Goal: Complete application form: Complete application form

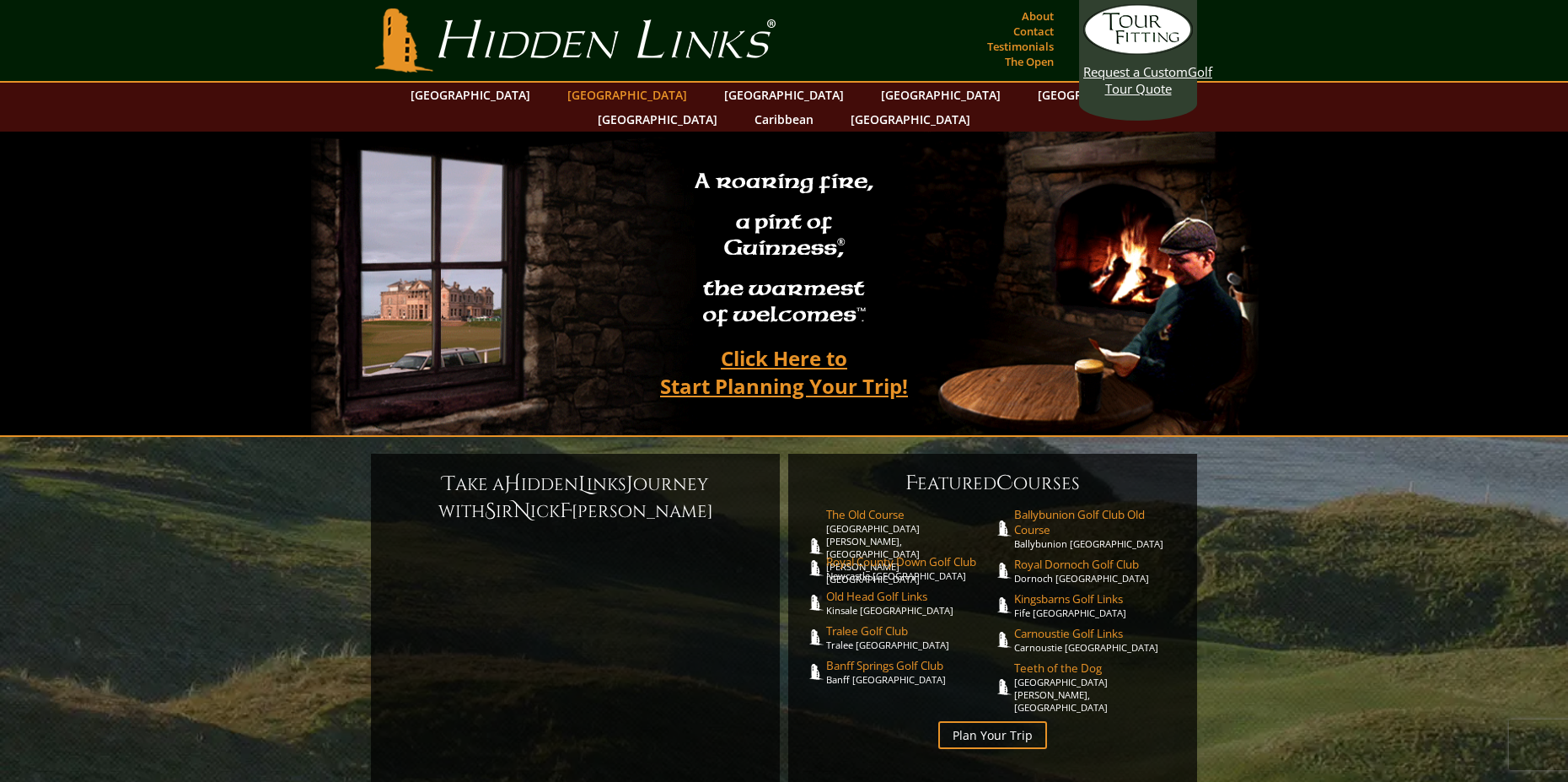
click at [605, 91] on link "[GEOGRAPHIC_DATA]" at bounding box center [627, 94] width 137 height 25
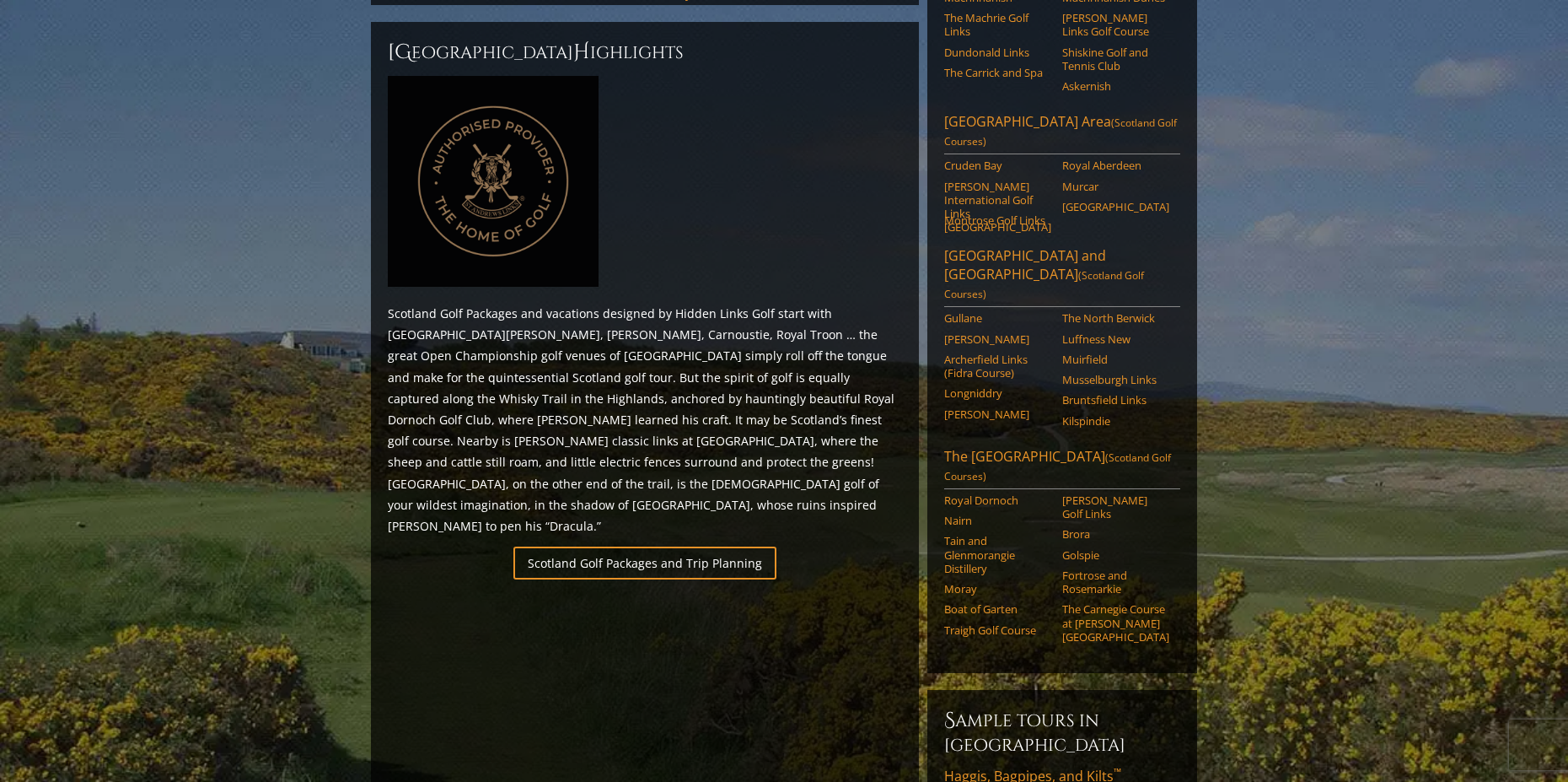
scroll to position [707, 0]
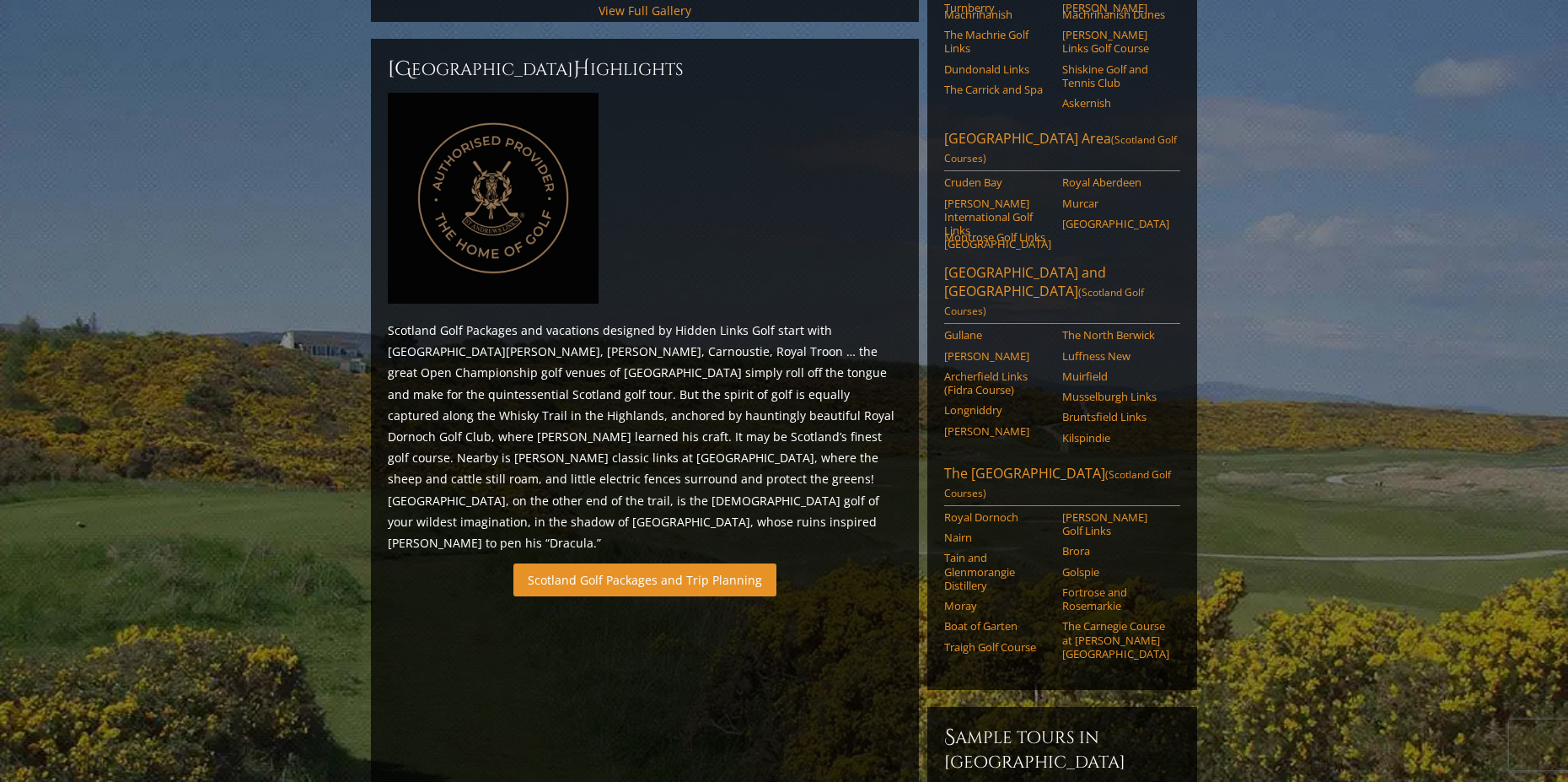
click at [660, 564] on link "Scotland Golf Packages and Trip Planning" at bounding box center [644, 579] width 263 height 32
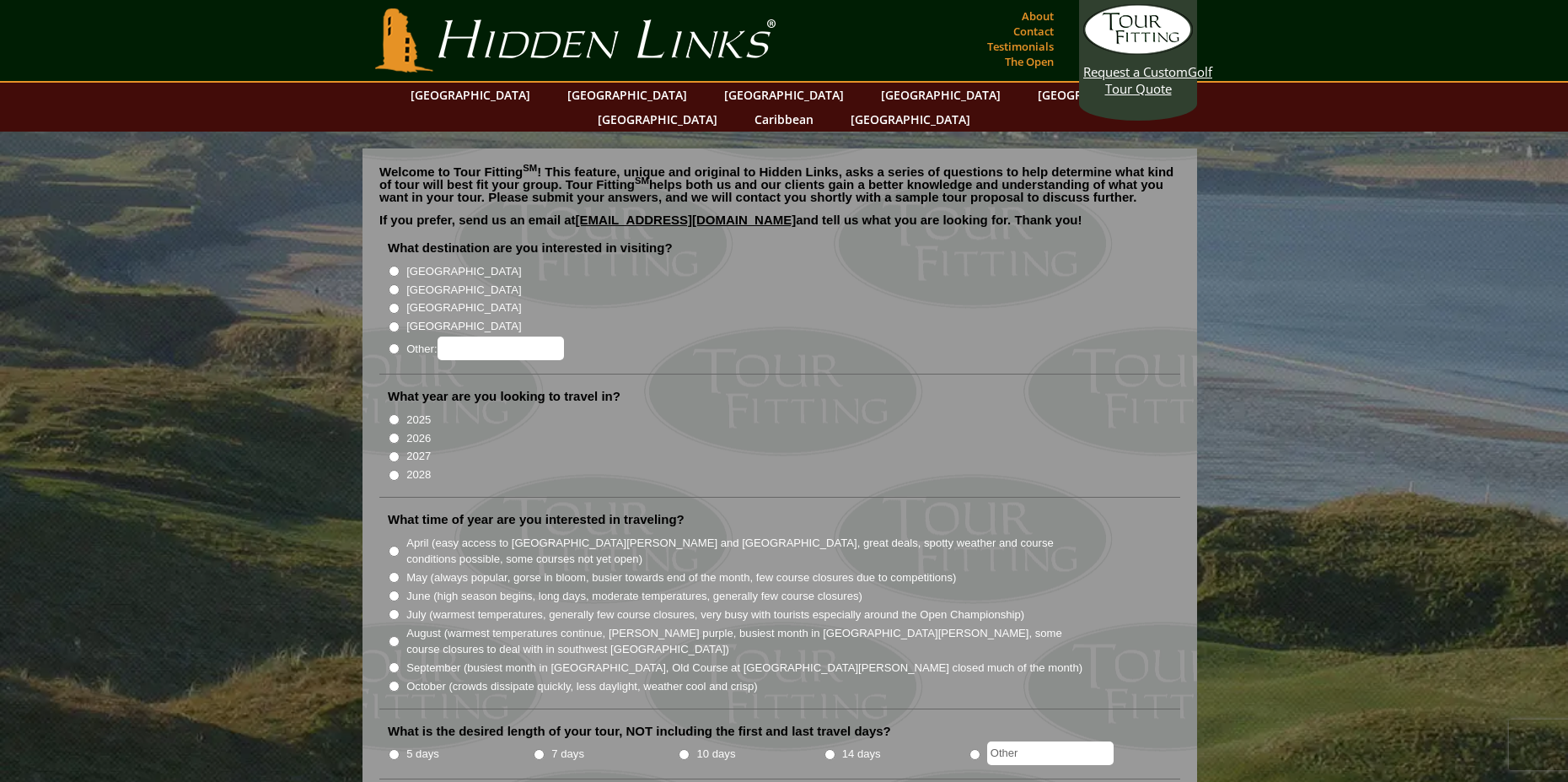
click at [431, 281] on label "[GEOGRAPHIC_DATA]" at bounding box center [463, 289] width 115 height 17
click at [399, 284] on input "[GEOGRAPHIC_DATA]" at bounding box center [393, 289] width 11 height 11
radio input "true"
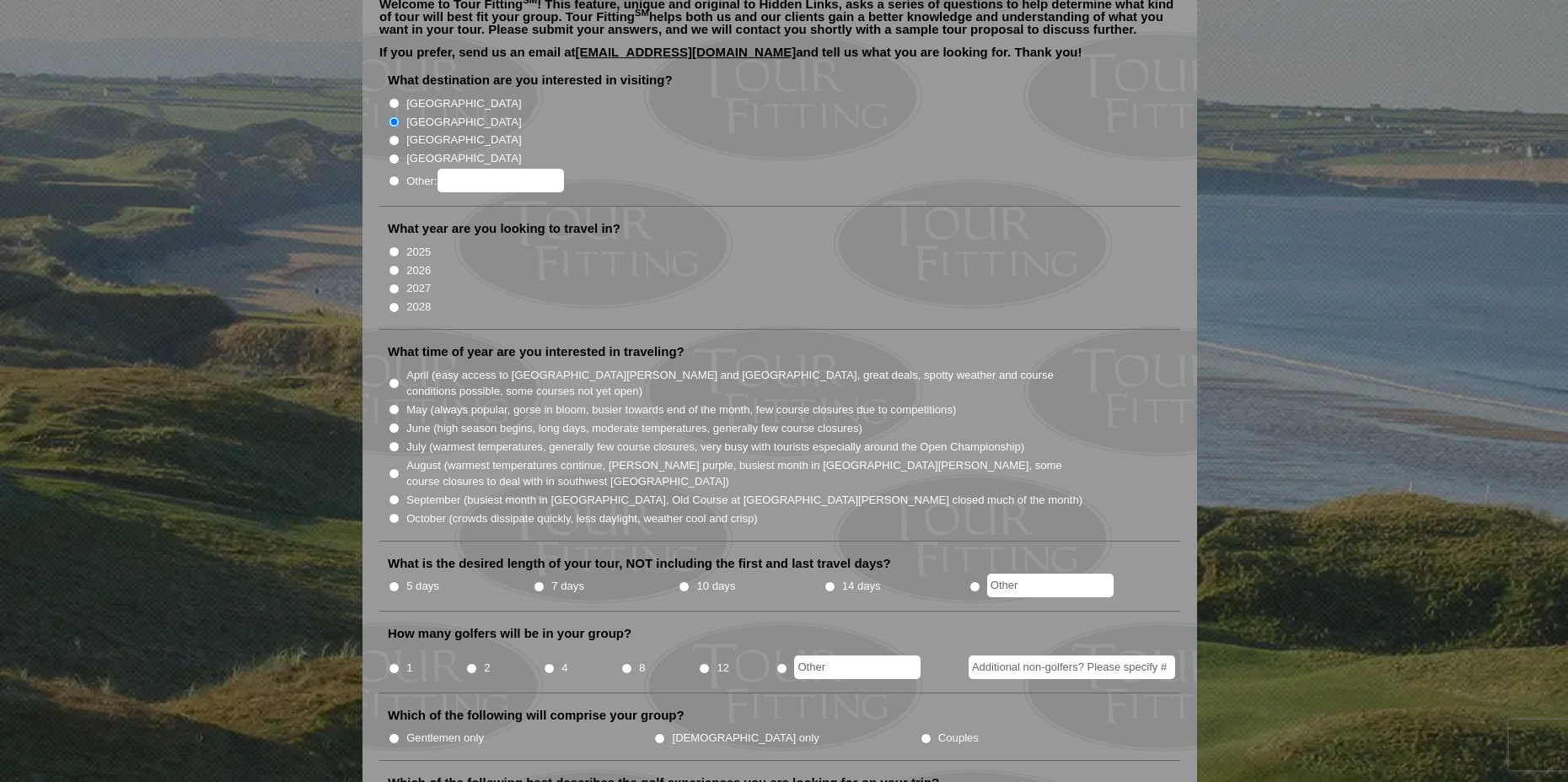
scroll to position [168, 0]
click at [422, 298] on label "2028" at bounding box center [418, 306] width 25 height 17
click at [399, 301] on input "2028" at bounding box center [393, 306] width 11 height 11
radio input "true"
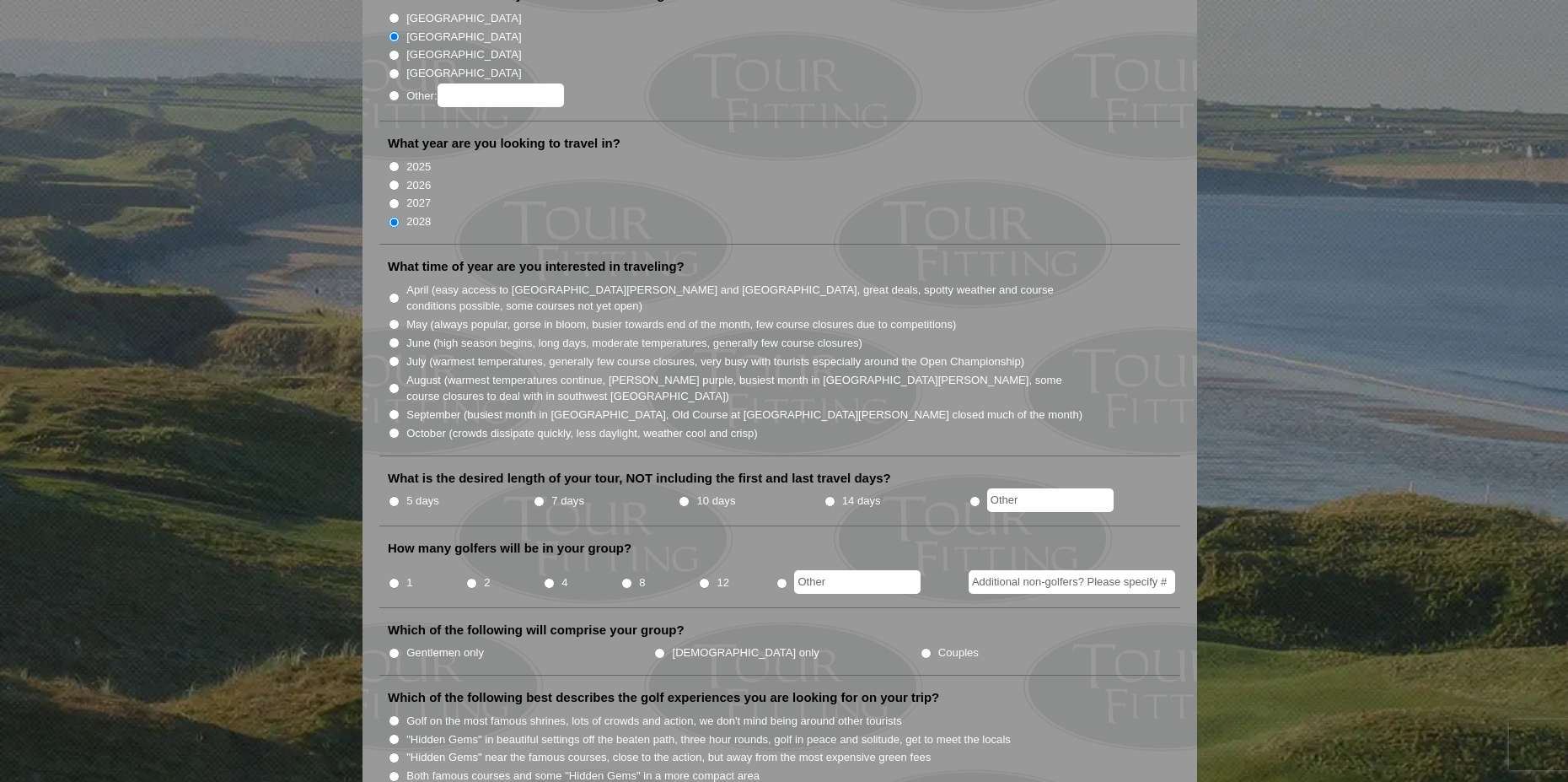
click at [440, 334] on label "June (high season begins, long days, moderate temperatures, generally few cours…" at bounding box center [634, 342] width 456 height 17
click at [399, 337] on input "June (high season begins, long days, moderate temperatures, generally few cours…" at bounding box center [393, 342] width 11 height 11
radio input "true"
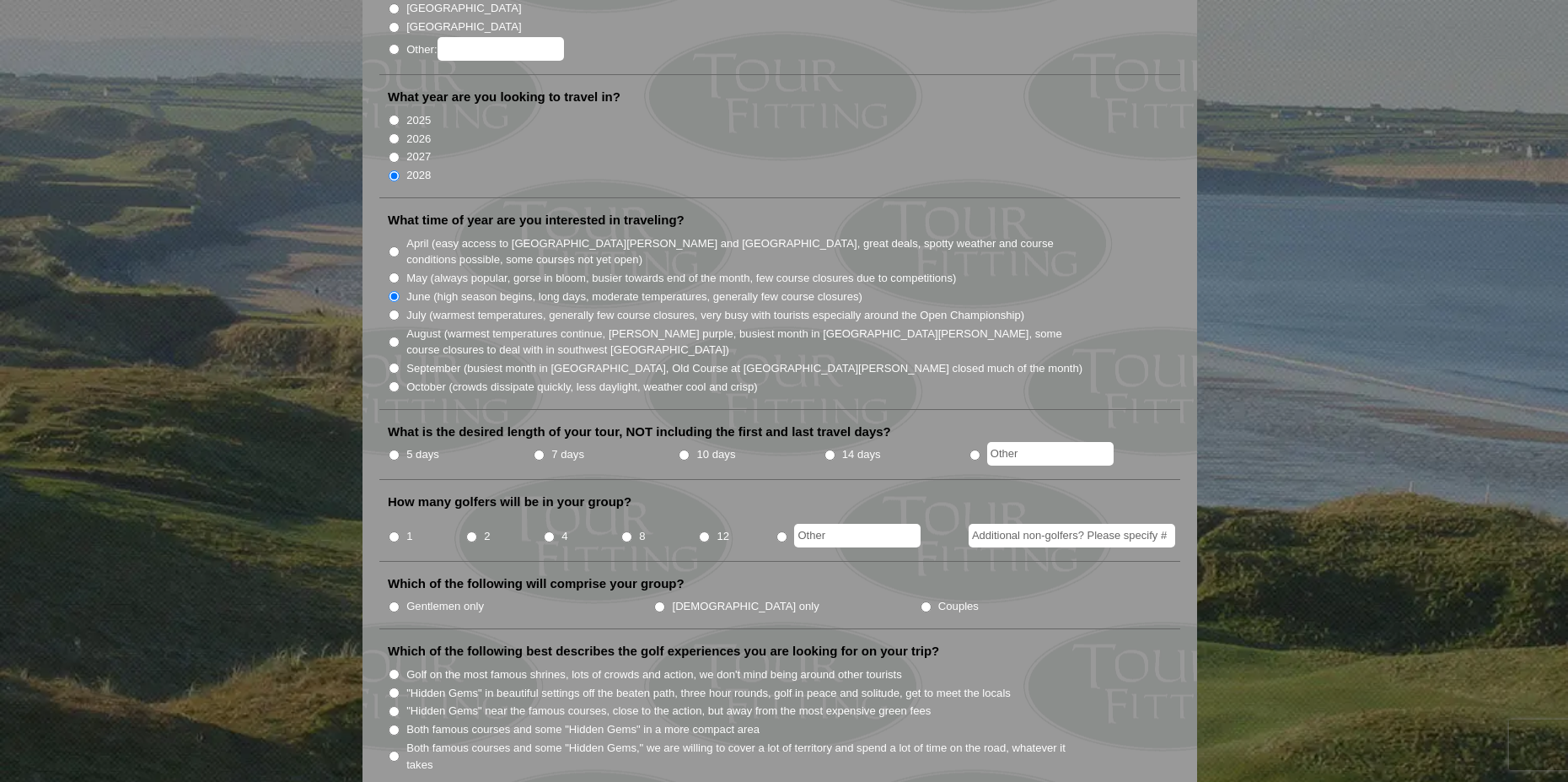
scroll to position [422, 0]
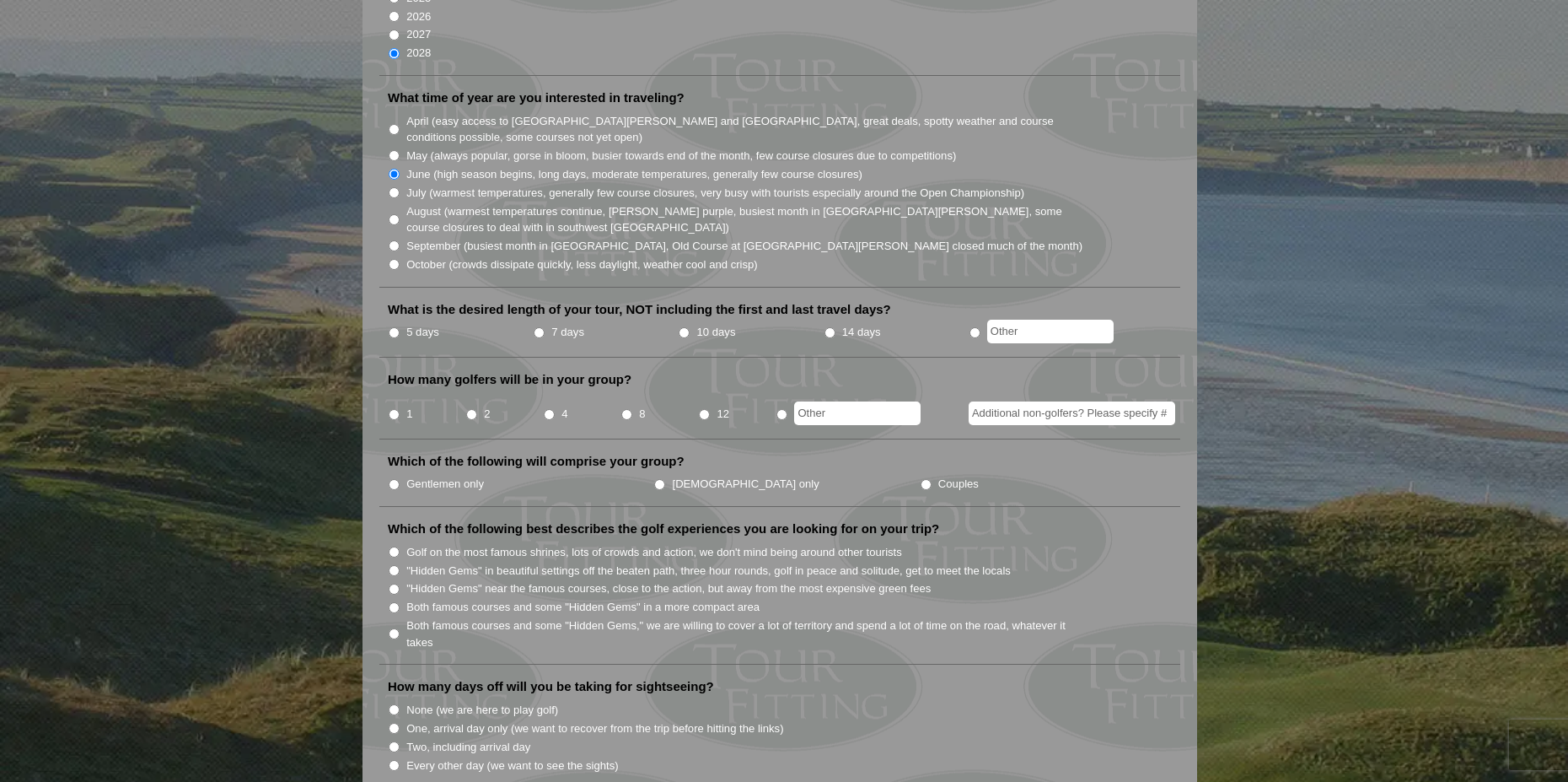
click at [537, 328] on input "7 days" at bounding box center [539, 332] width 11 height 11
radio input "true"
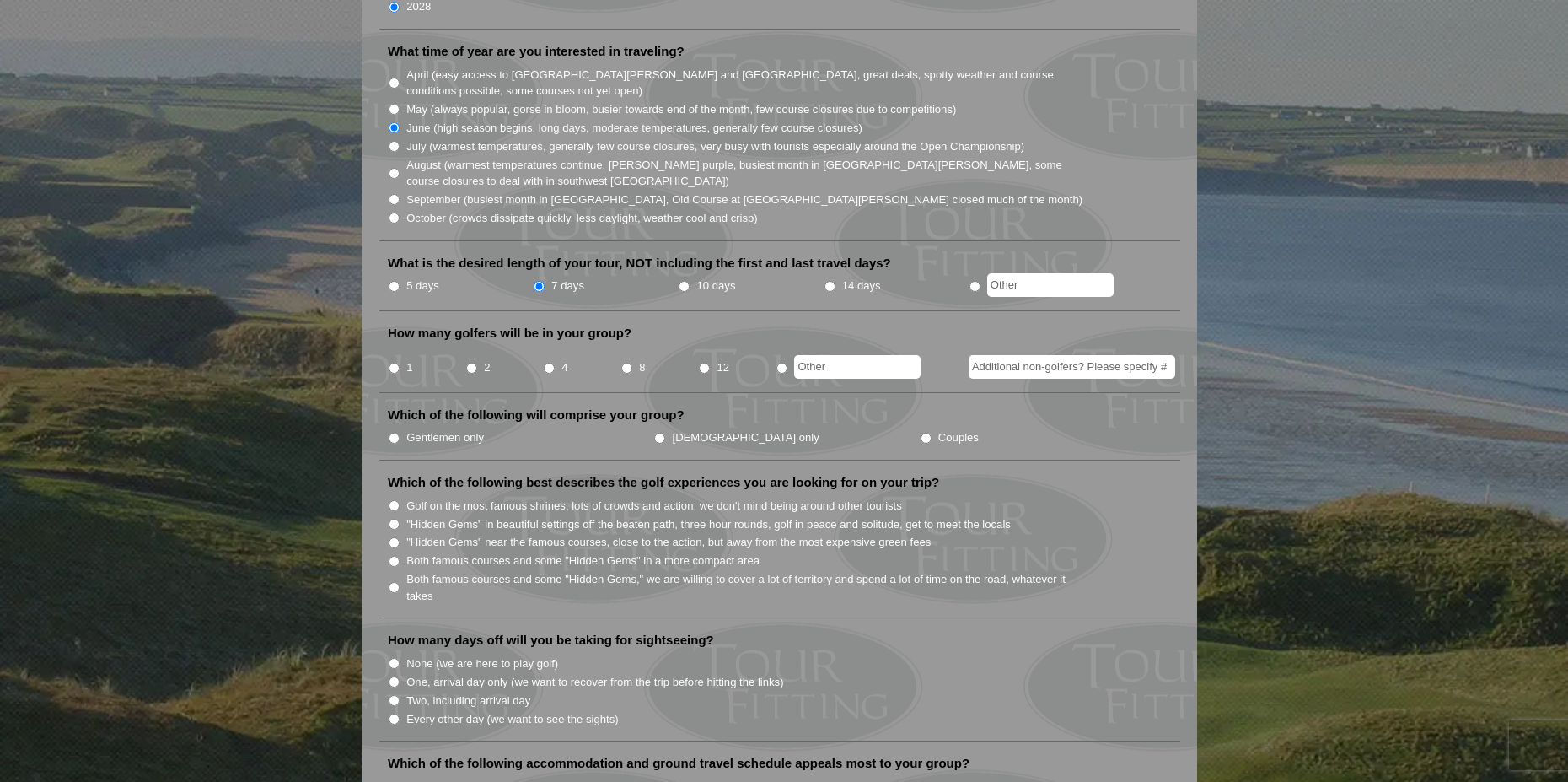
scroll to position [506, 0]
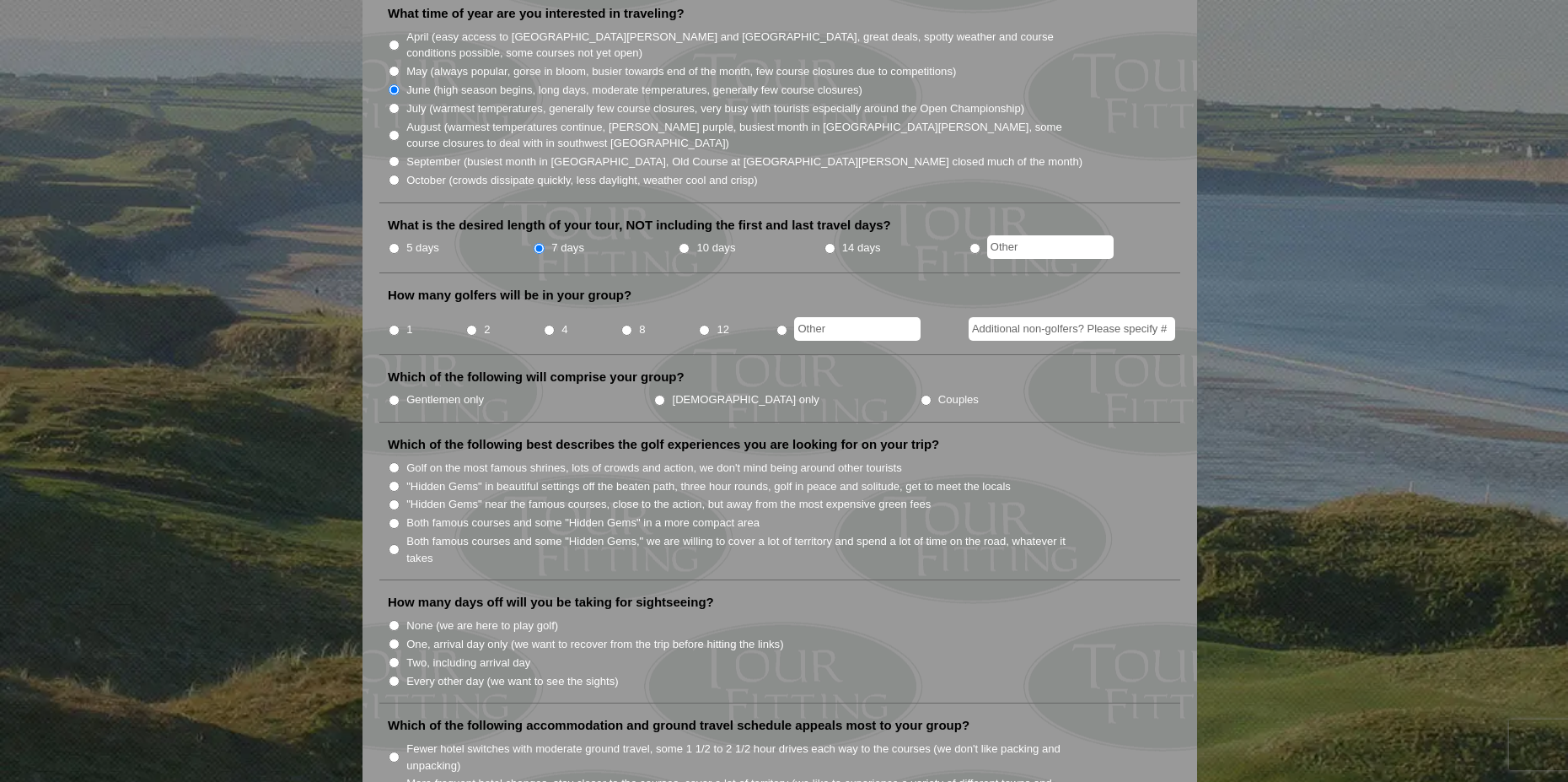
click at [471, 325] on input "2" at bounding box center [471, 330] width 11 height 11
radio input "true"
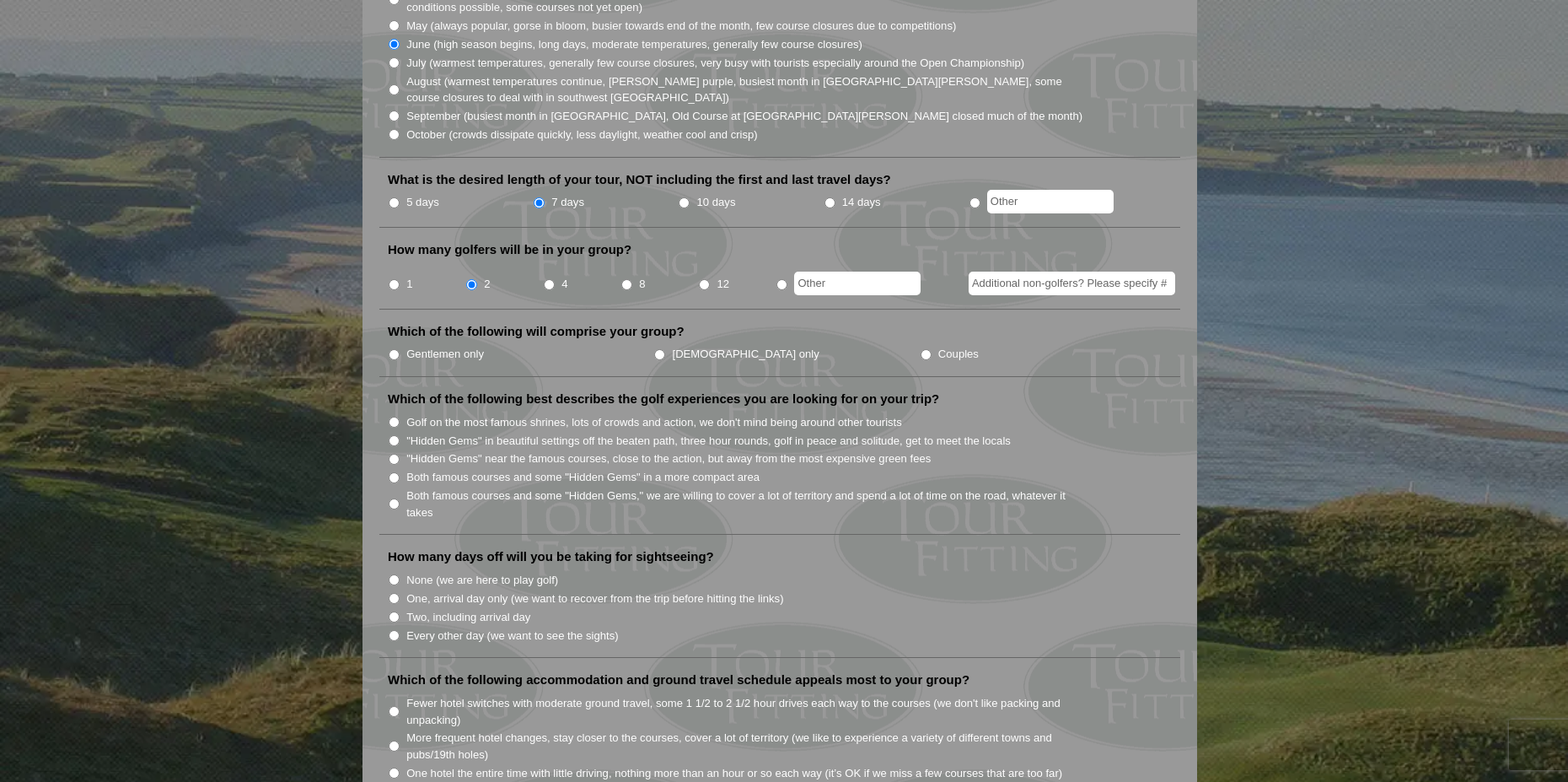
scroll to position [590, 0]
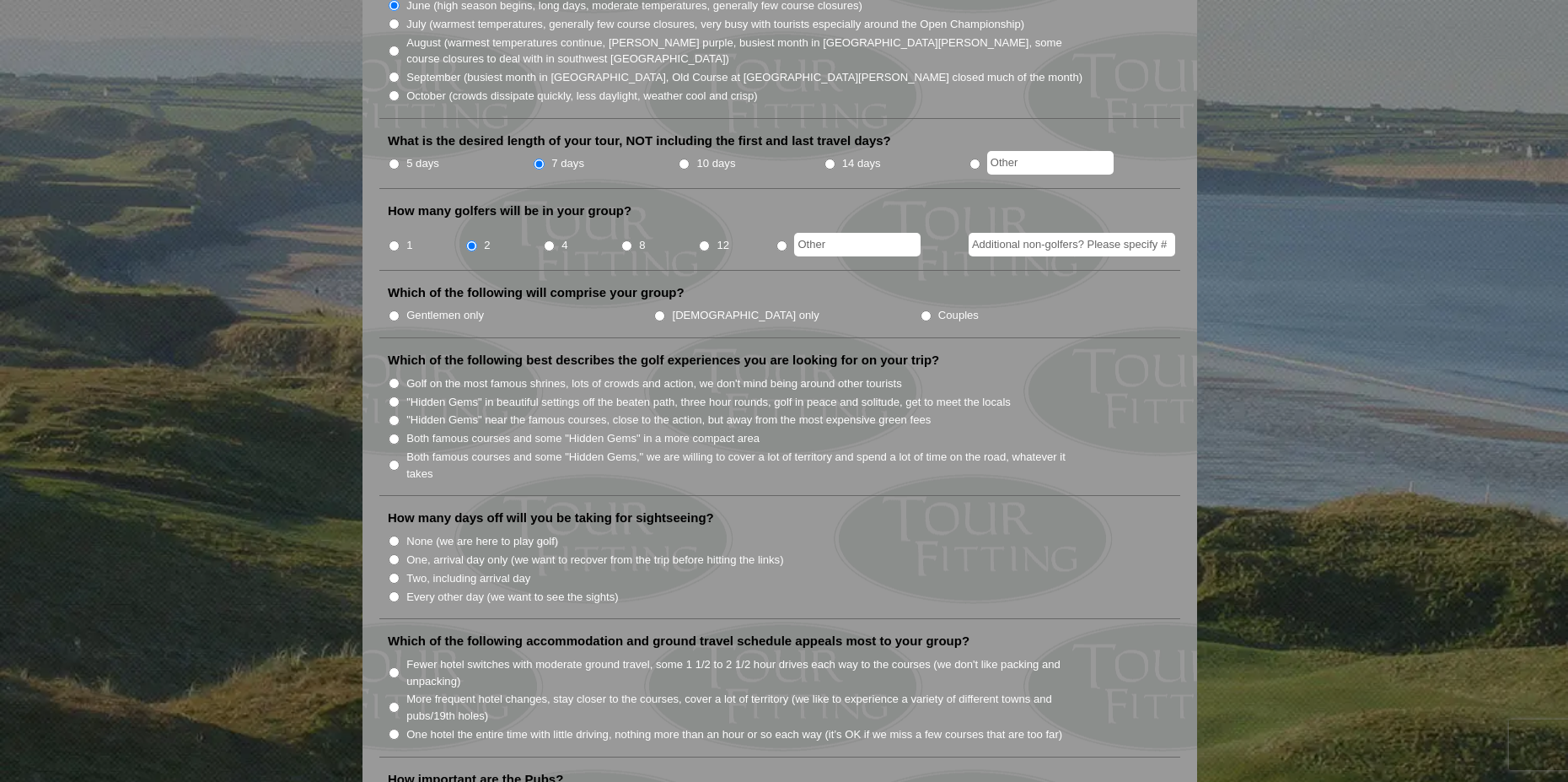
click at [441, 307] on label "Gentlemen only" at bounding box center [445, 315] width 78 height 17
click at [399, 310] on input "Gentlemen only" at bounding box center [393, 315] width 11 height 11
radio input "true"
click at [493, 430] on label "Both famous courses and some "Hidden Gems" in a more compact area" at bounding box center [582, 438] width 353 height 17
click at [399, 434] on input "Both famous courses and some "Hidden Gems" in a more compact area" at bounding box center [393, 439] width 11 height 11
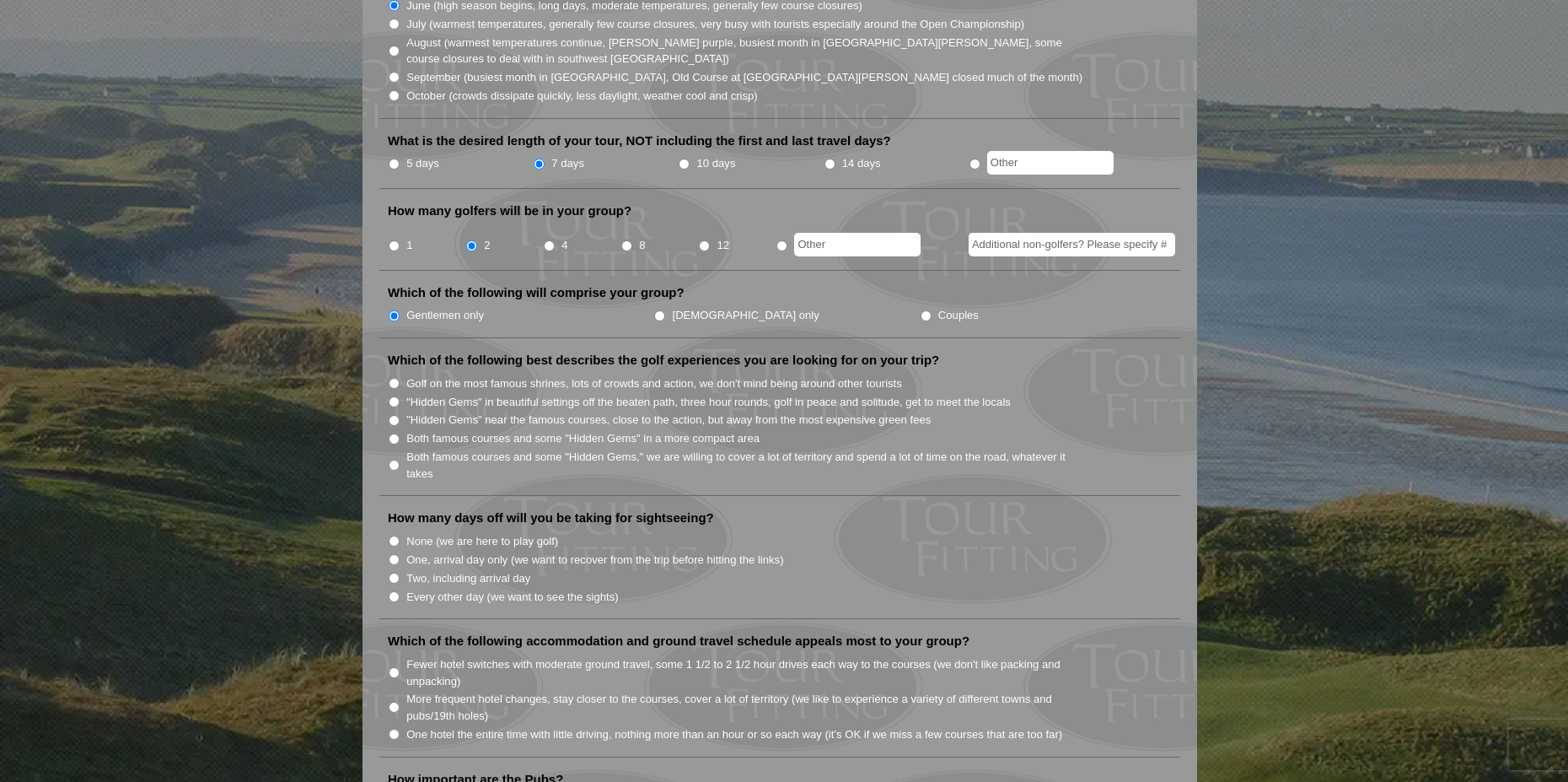
radio input "true"
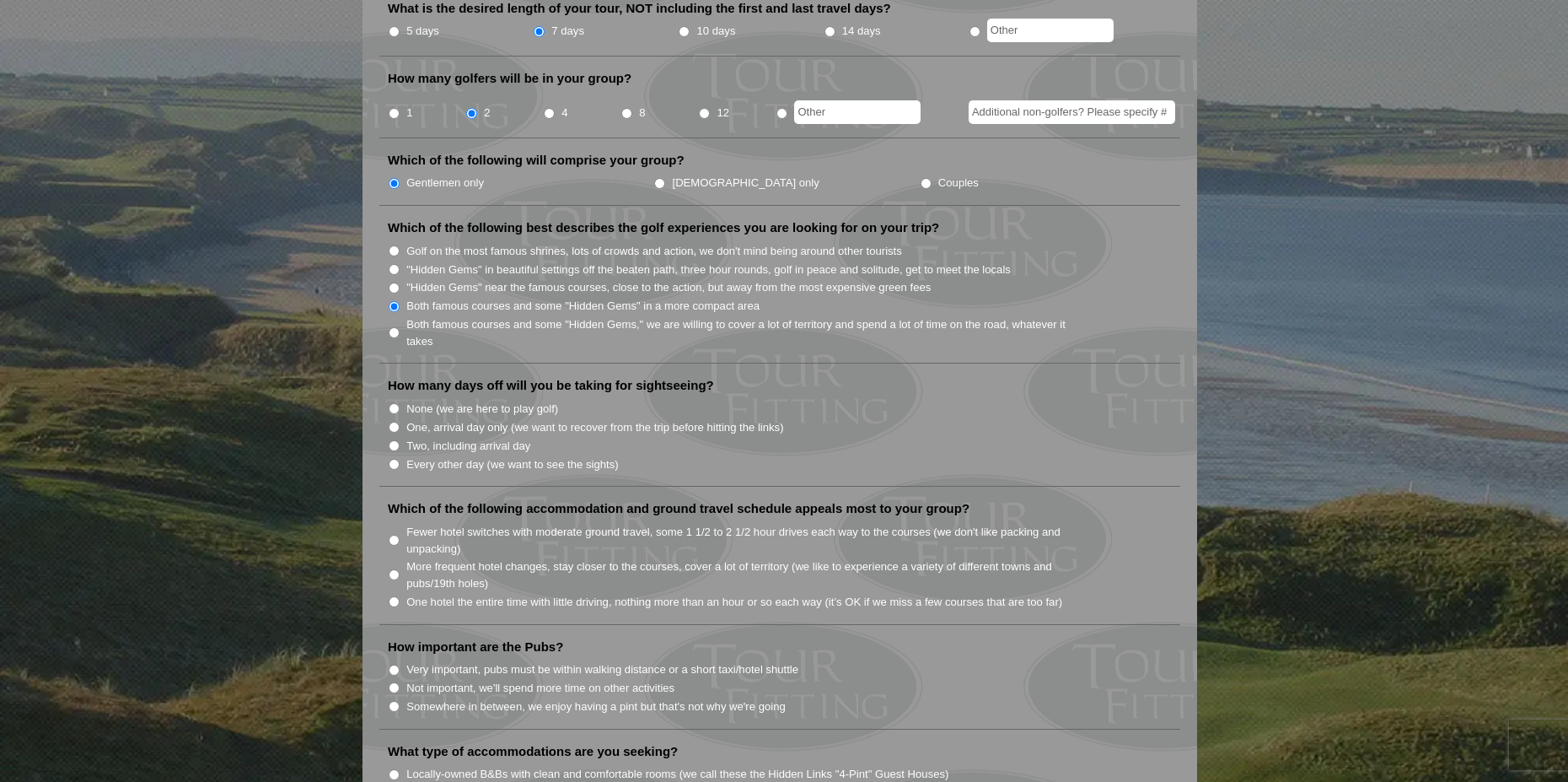
scroll to position [759, 0]
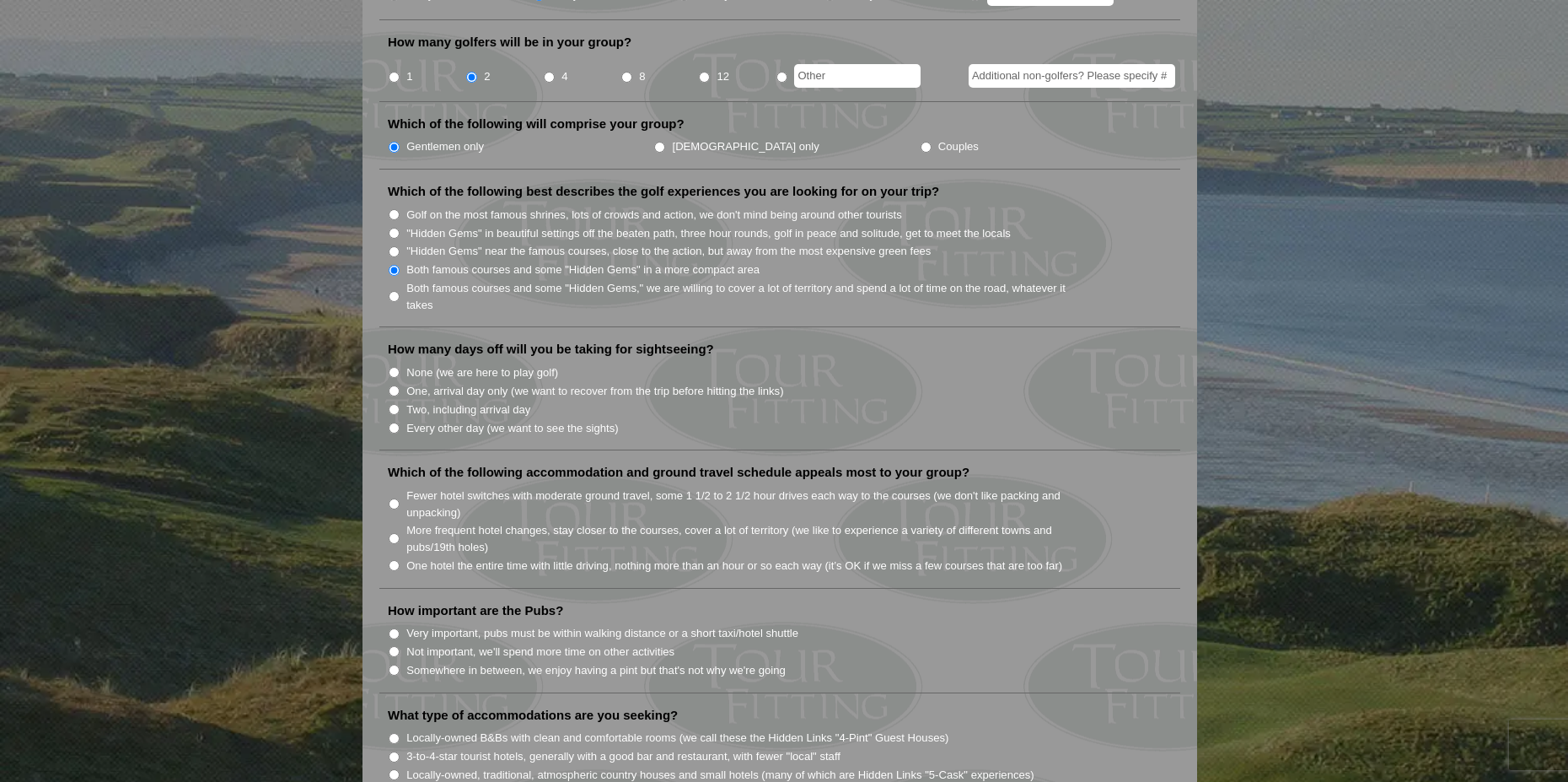
click at [413, 401] on label "Two, including arrival day" at bounding box center [468, 409] width 124 height 17
click at [399, 404] on input "Two, including arrival day" at bounding box center [393, 409] width 11 height 11
radio input "true"
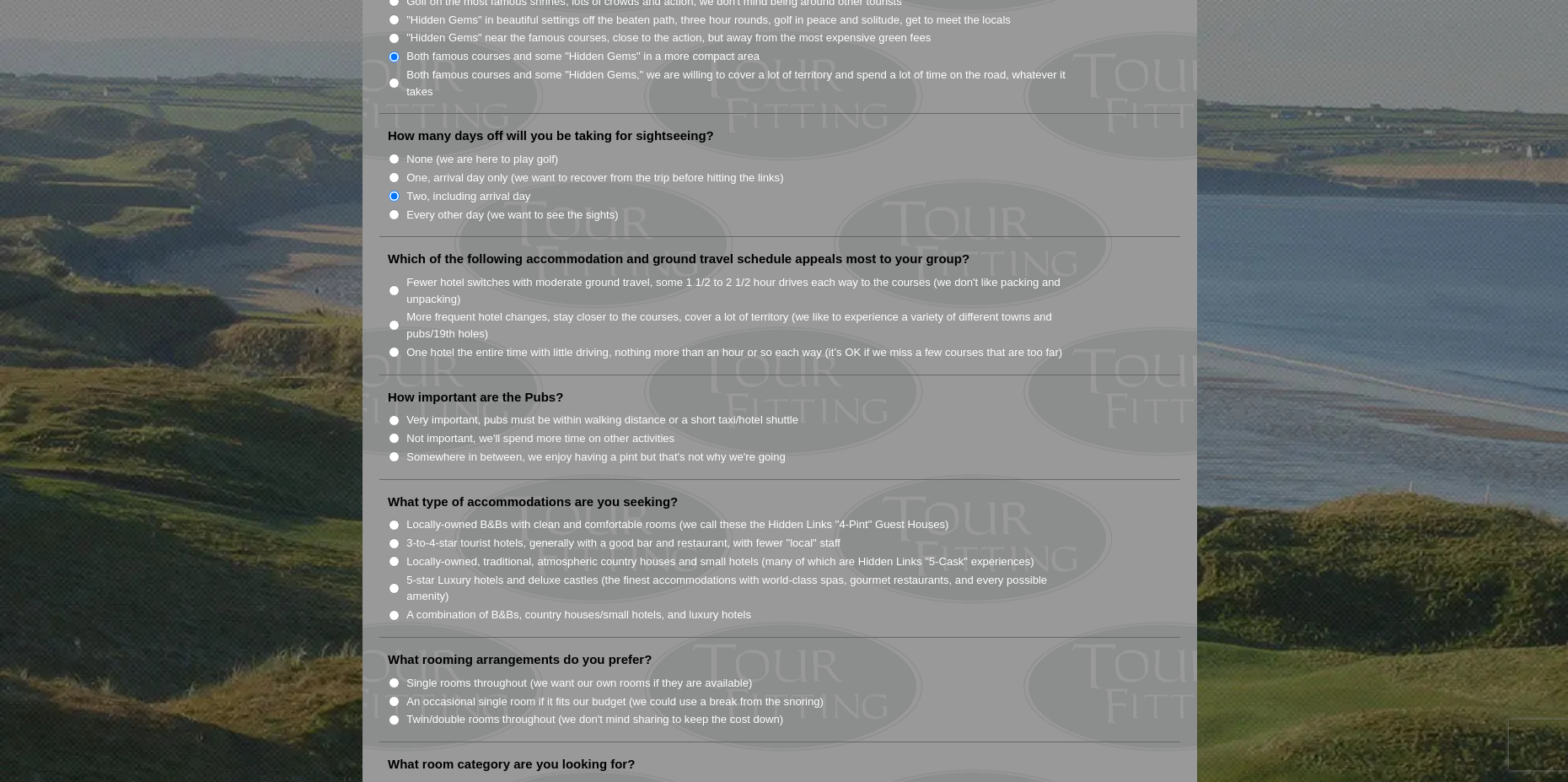
scroll to position [1012, 0]
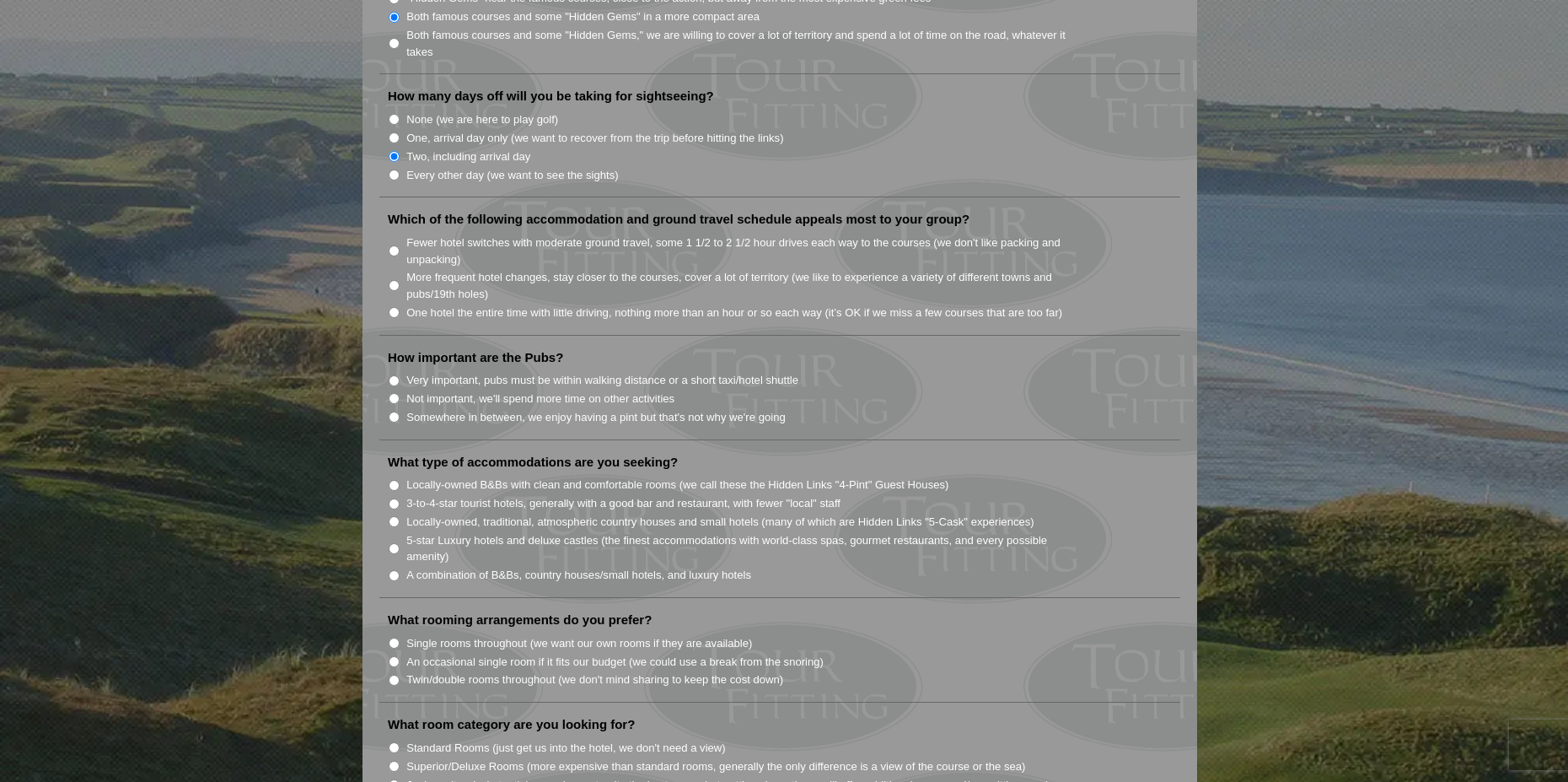
click at [442, 234] on label "Fewer hotel switches with moderate ground travel, some 1 1/2 to 2 1/2 hour driv…" at bounding box center [745, 250] width 678 height 32
click at [399, 245] on input "Fewer hotel switches with moderate ground travel, some 1 1/2 to 2 1/2 hour driv…" at bounding box center [393, 250] width 11 height 11
radio input "true"
click at [628, 269] on label "More frequent hotel changes, stay closer to the courses, cover a lot of territo…" at bounding box center [745, 284] width 678 height 32
click at [399, 280] on input "More frequent hotel changes, stay closer to the courses, cover a lot of territo…" at bounding box center [393, 285] width 11 height 11
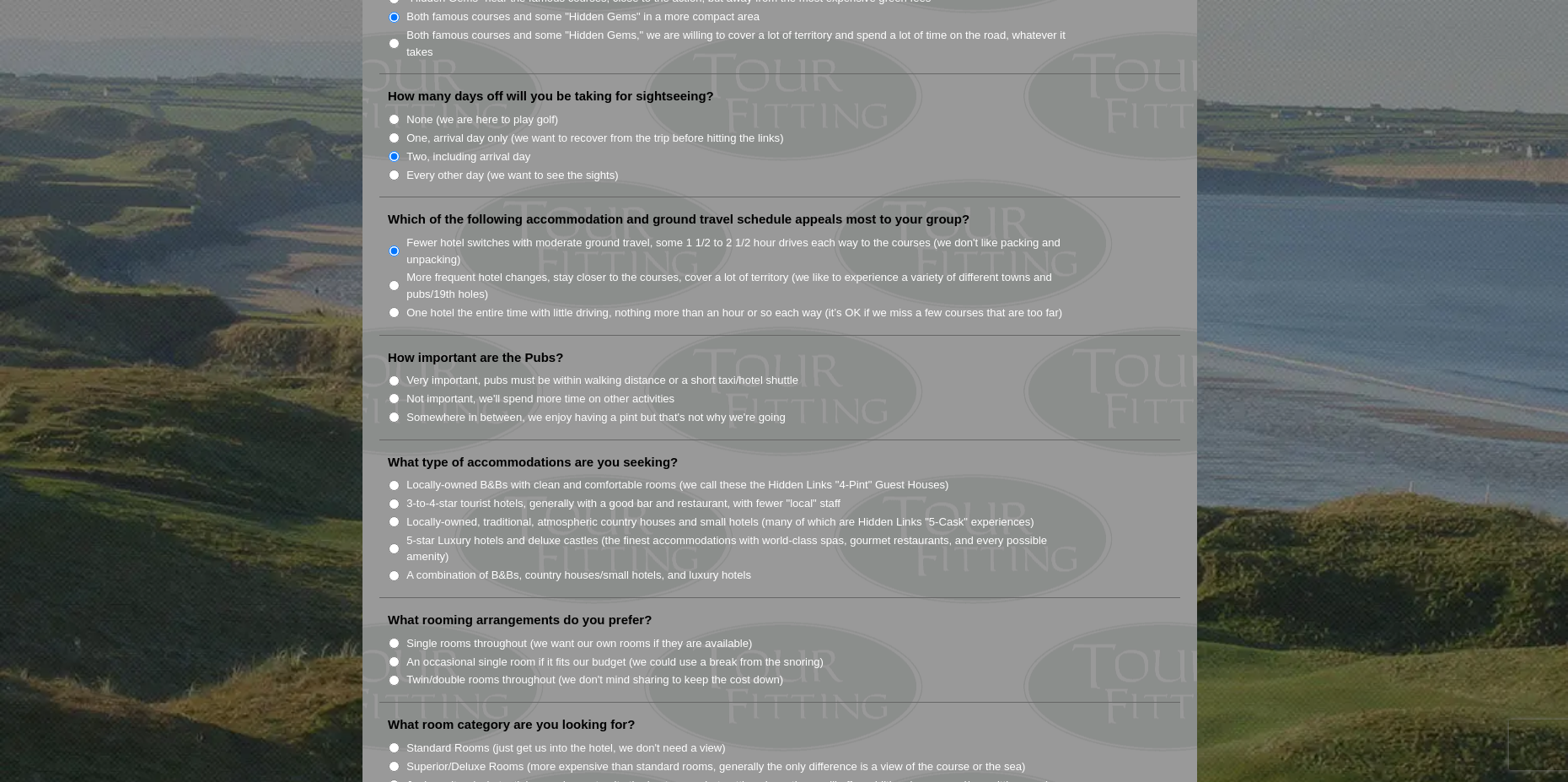
radio input "true"
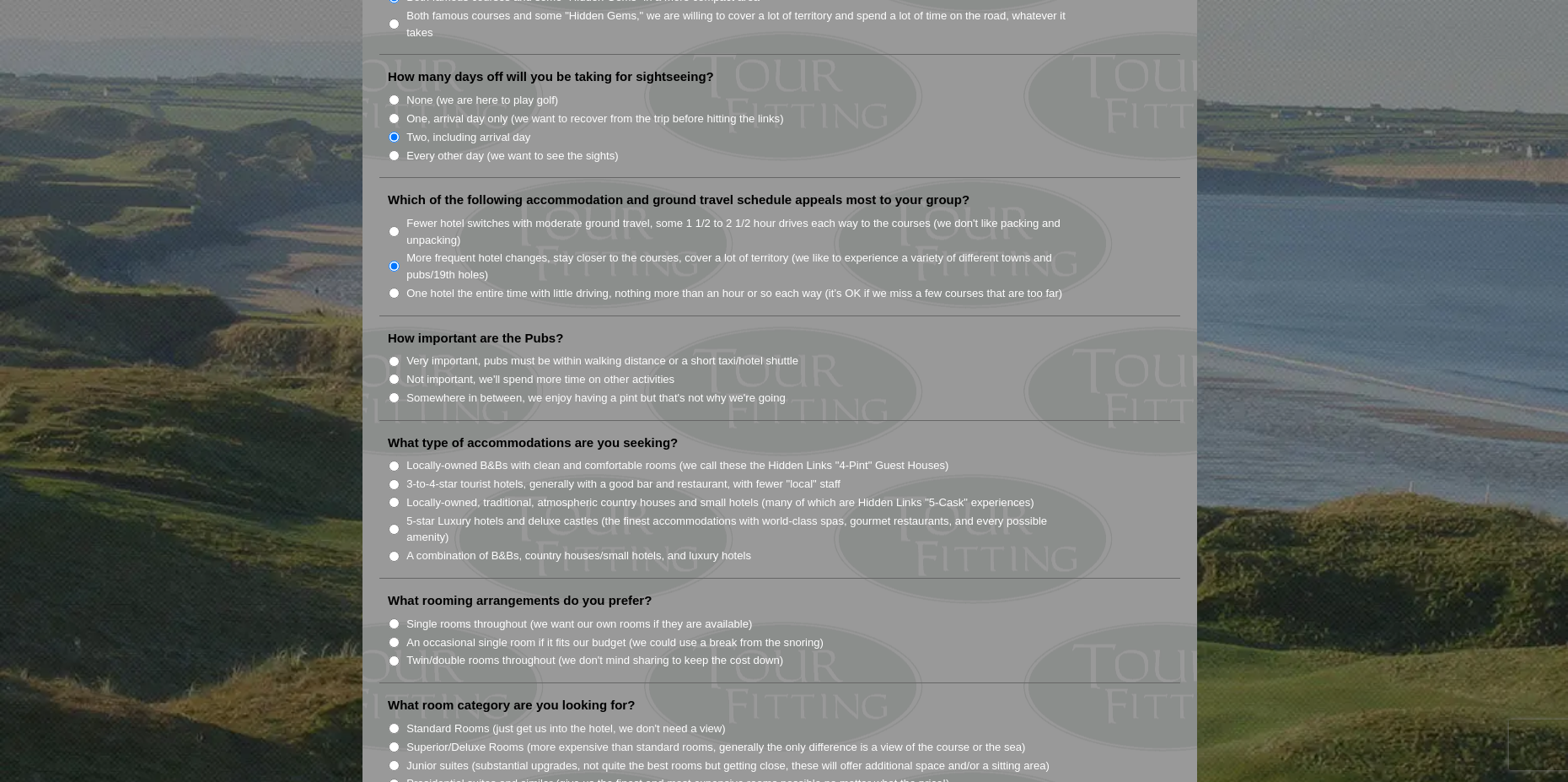
scroll to position [1096, 0]
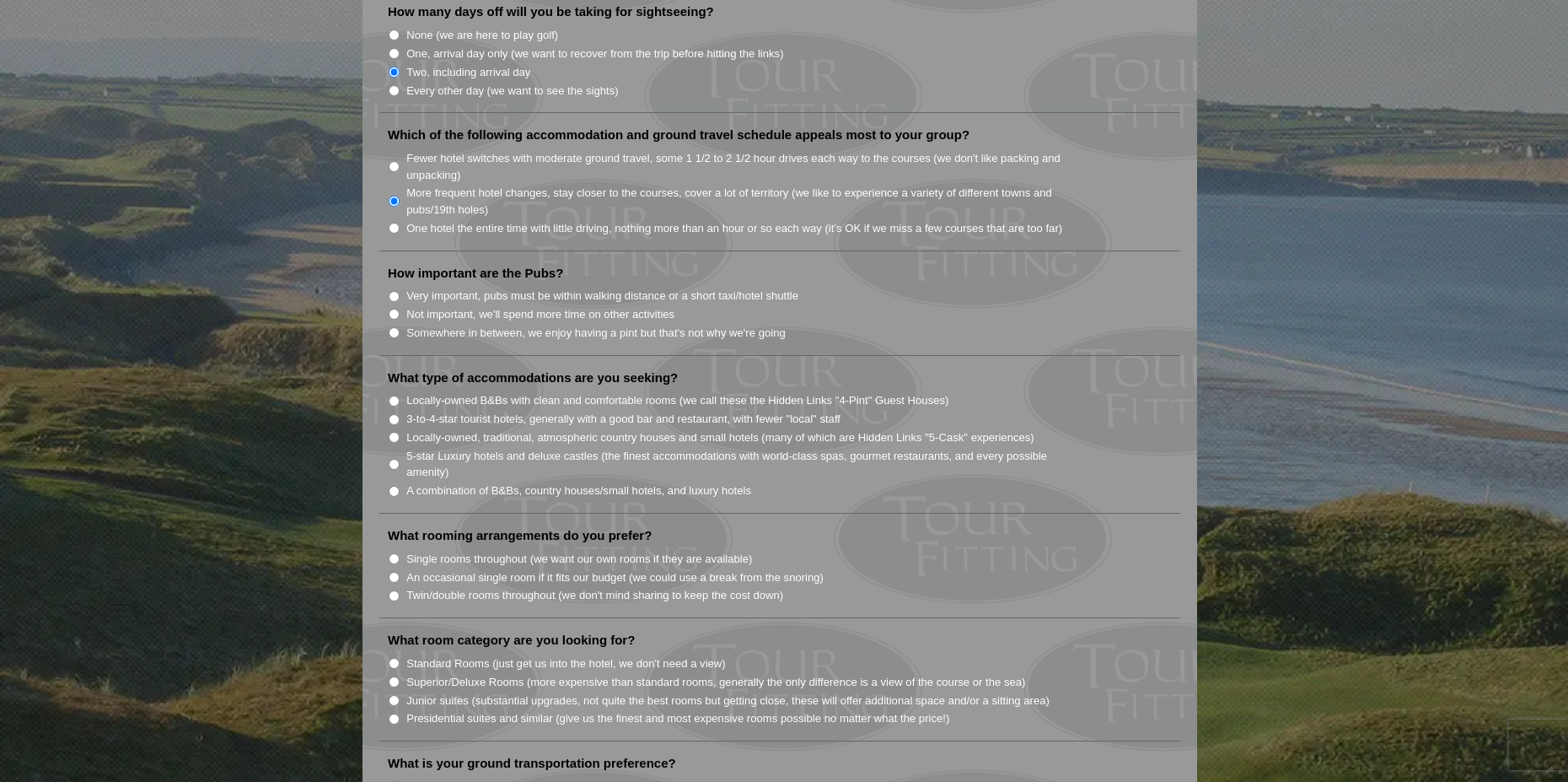
click at [447, 287] on label "Very important, pubs must be within walking distance or a short taxi/hotel shut…" at bounding box center [602, 295] width 392 height 17
click at [399, 291] on input "Very important, pubs must be within walking distance or a short taxi/hotel shut…" at bounding box center [393, 296] width 11 height 11
radio input "true"
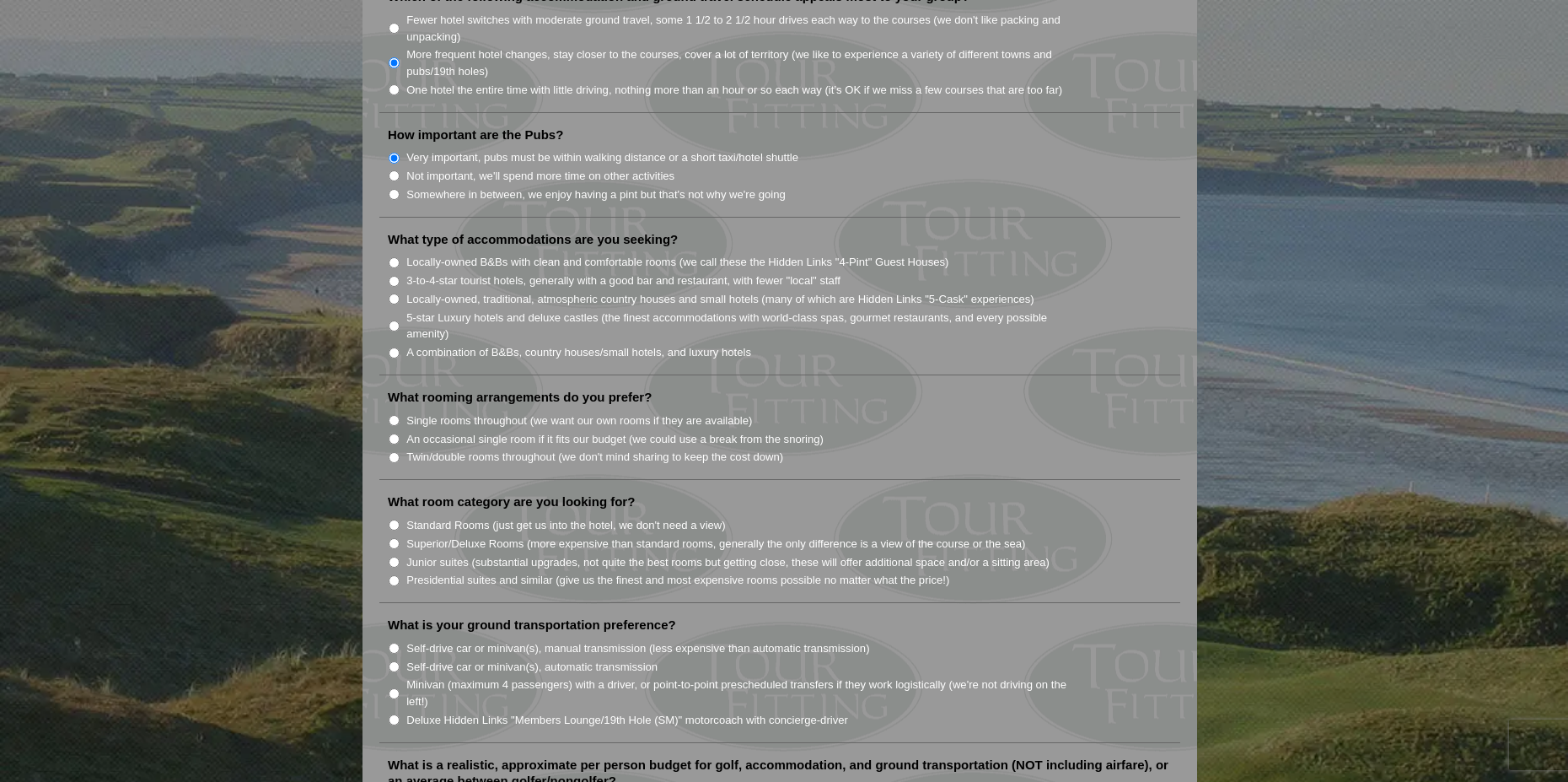
scroll to position [1265, 0]
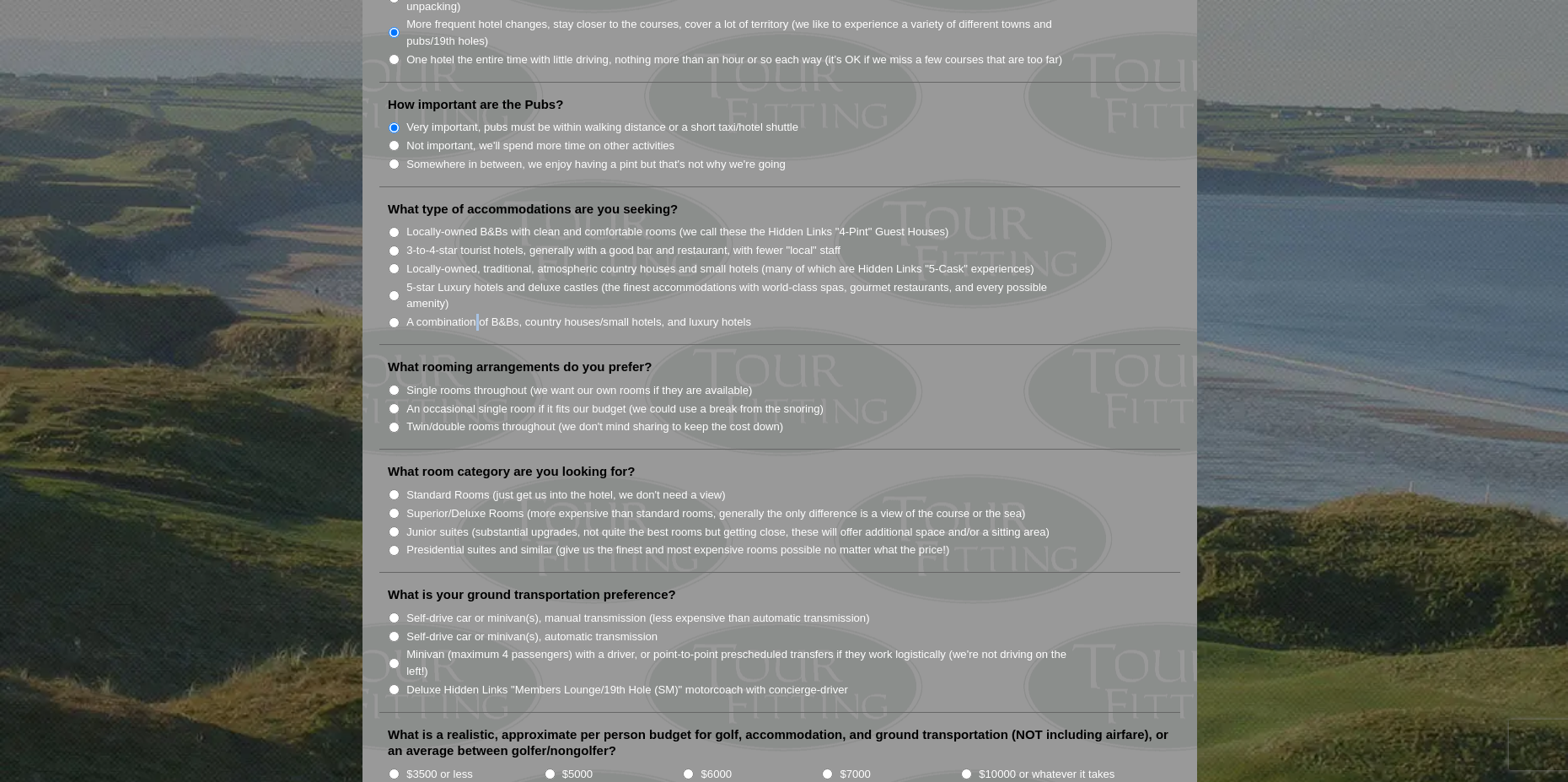
click at [477, 314] on label "A combination of B&Bs, country houses/small hotels, and luxury hotels" at bounding box center [578, 322] width 345 height 17
click at [418, 314] on label "A combination of B&Bs, country houses/small hotels, and luxury hotels" at bounding box center [578, 322] width 345 height 17
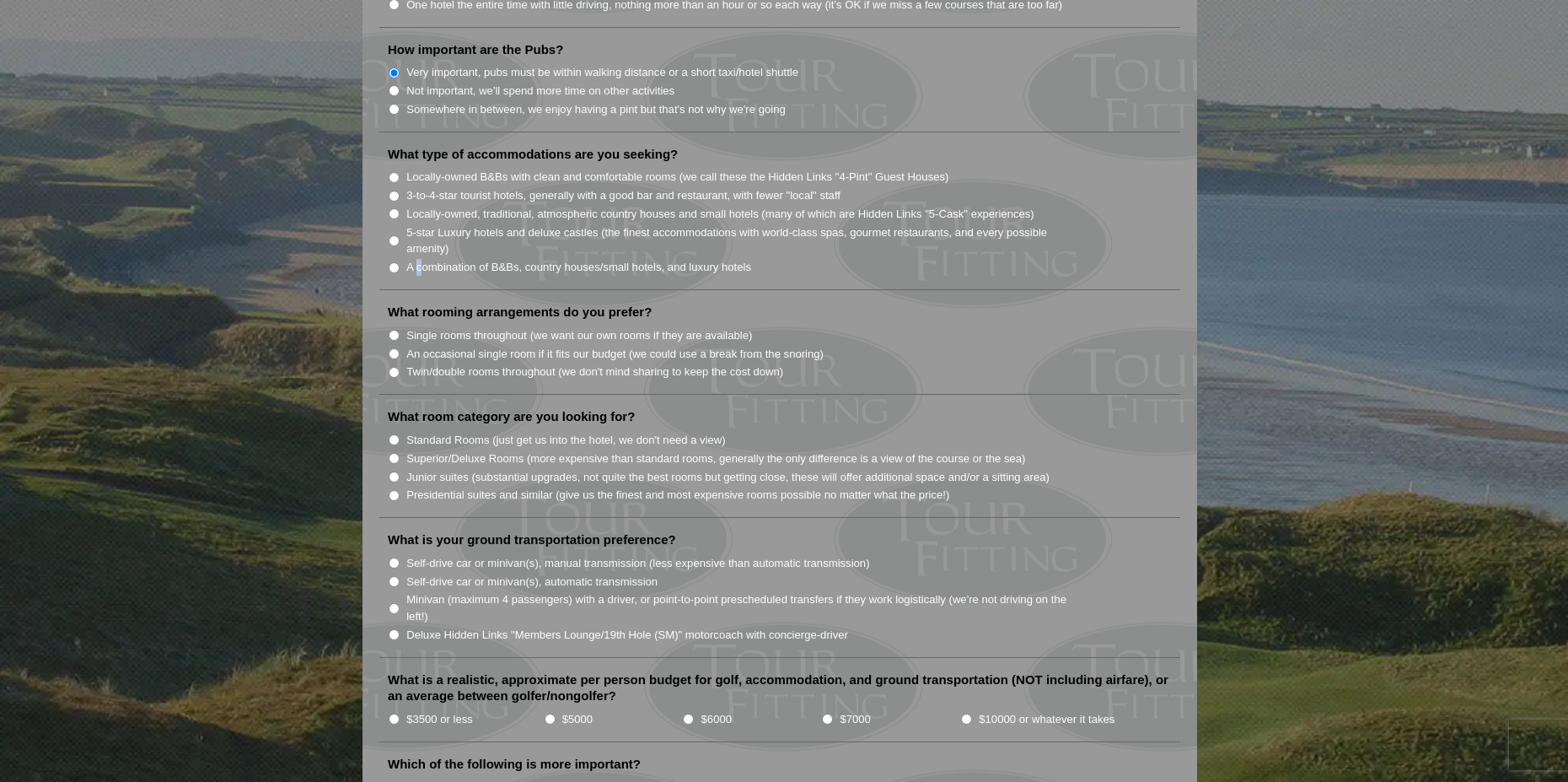
scroll to position [1350, 0]
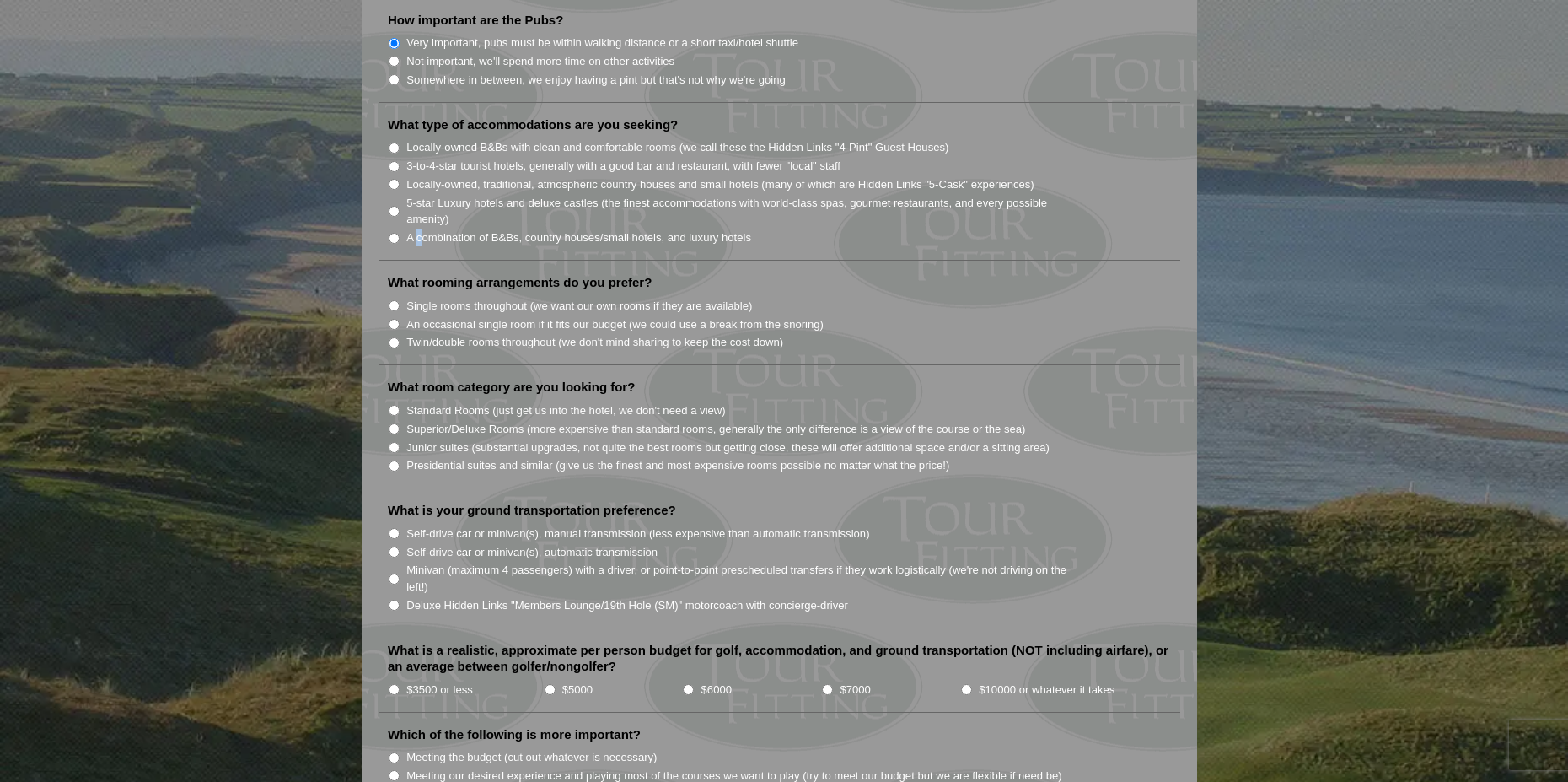
click at [398, 319] on input "An occasional single room if it fits our budget (we could use a break from the …" at bounding box center [393, 324] width 11 height 11
radio input "true"
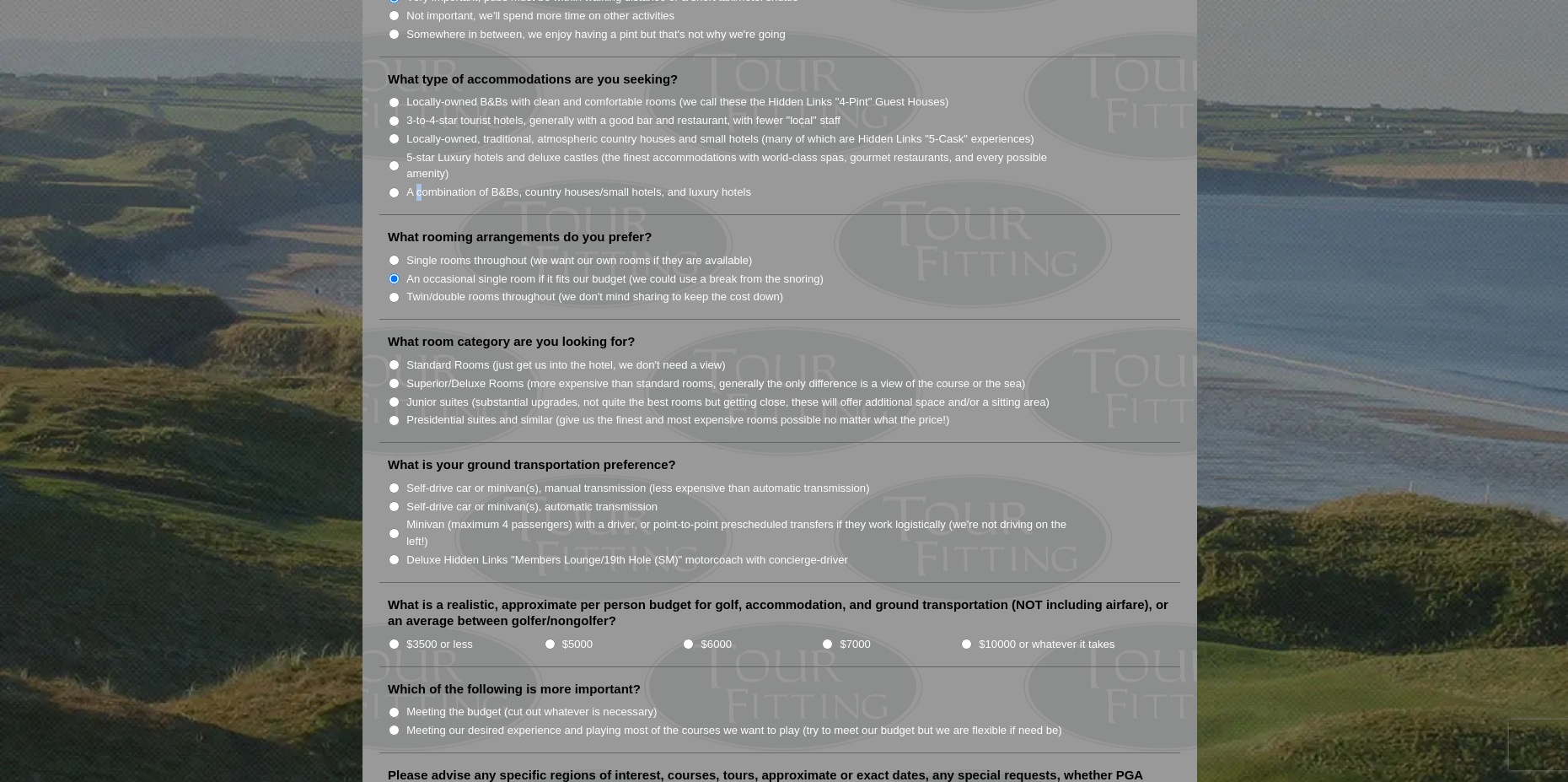
scroll to position [1433, 0]
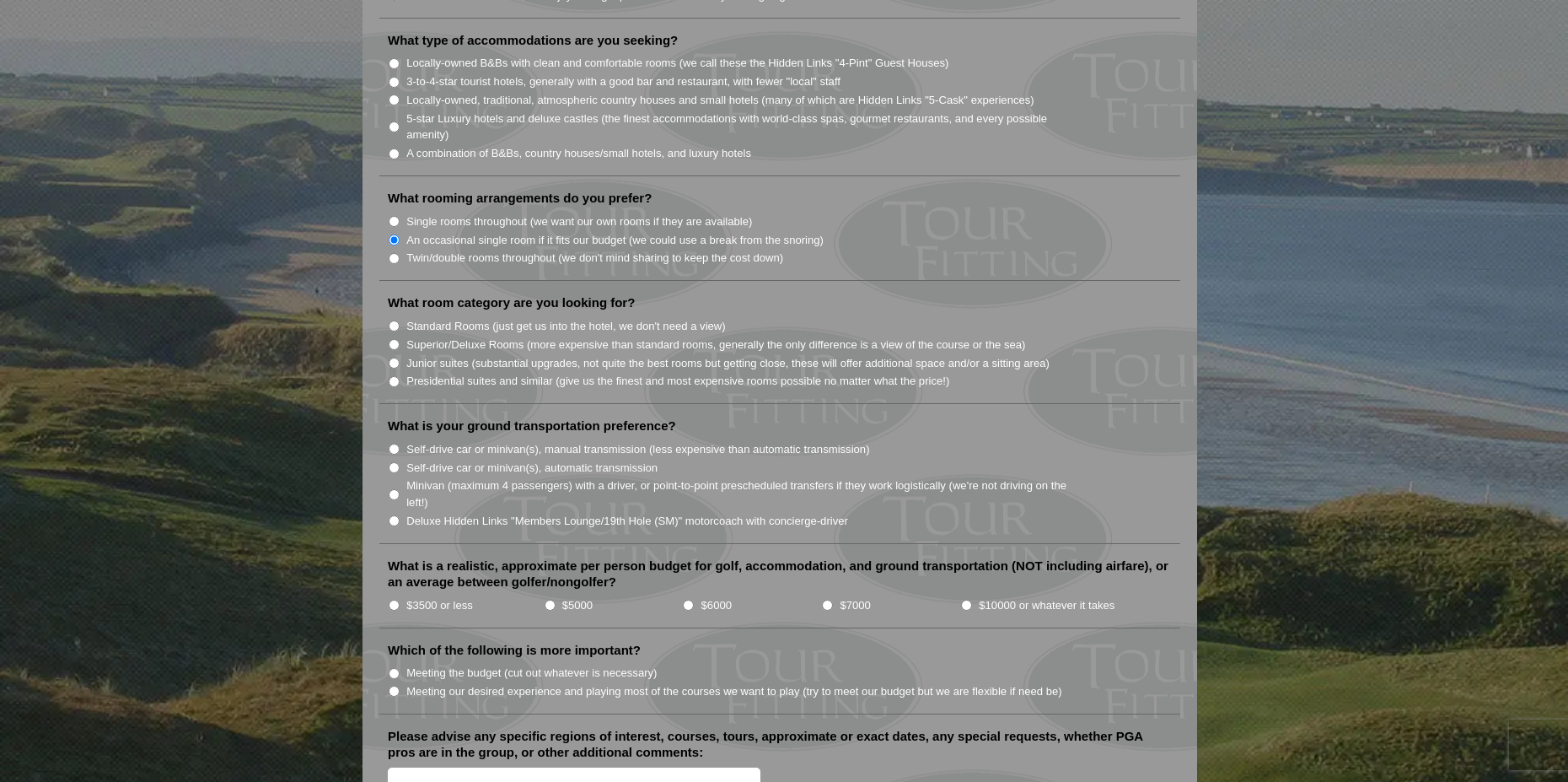
click at [434, 318] on label "Standard Rooms (just get us into the hotel, we don't need a view)" at bounding box center [566, 326] width 320 height 17
click at [399, 321] on input "Standard Rooms (just get us into the hotel, we don't need a view)" at bounding box center [393, 326] width 11 height 11
radio input "true"
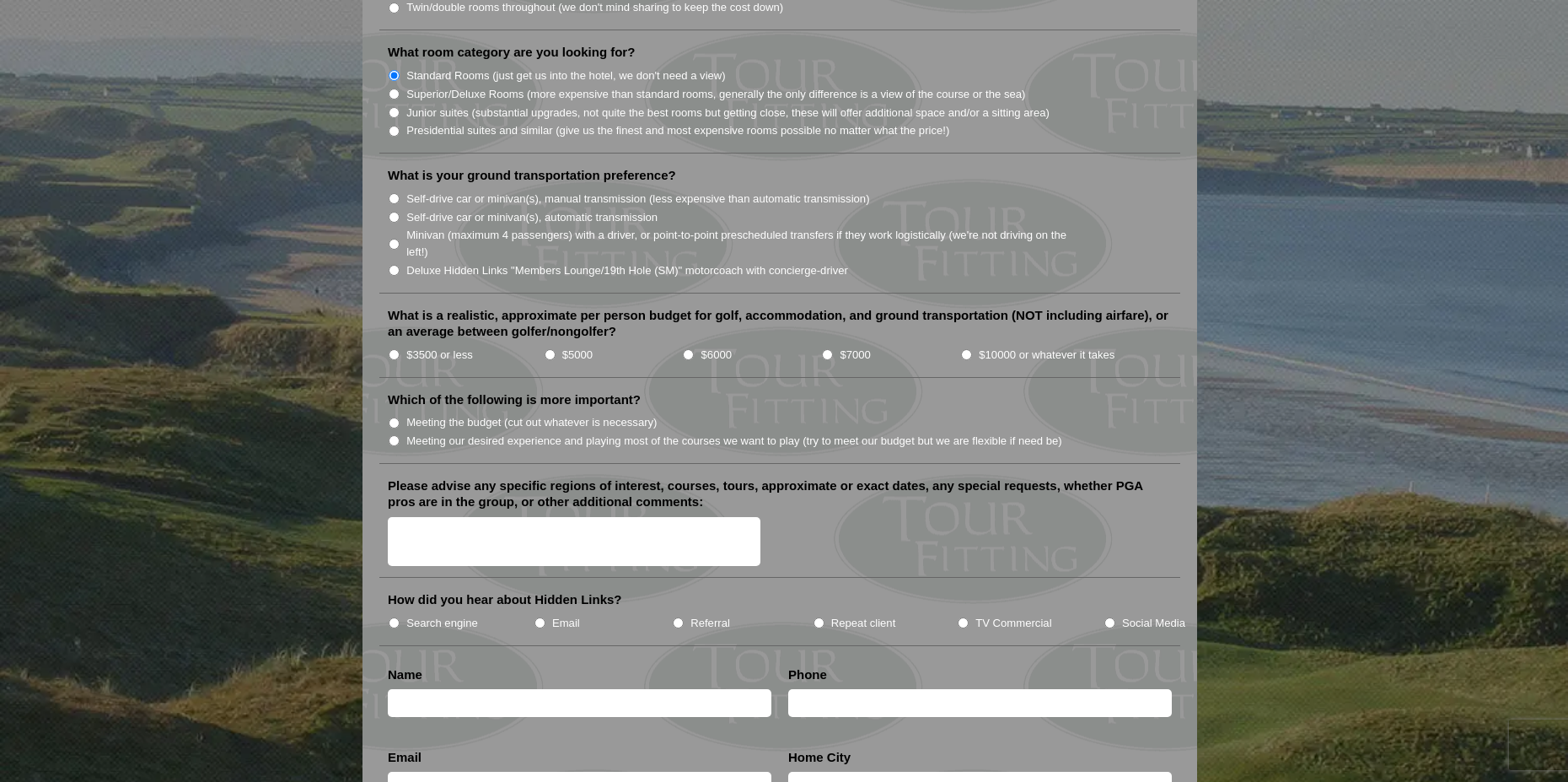
scroll to position [1687, 0]
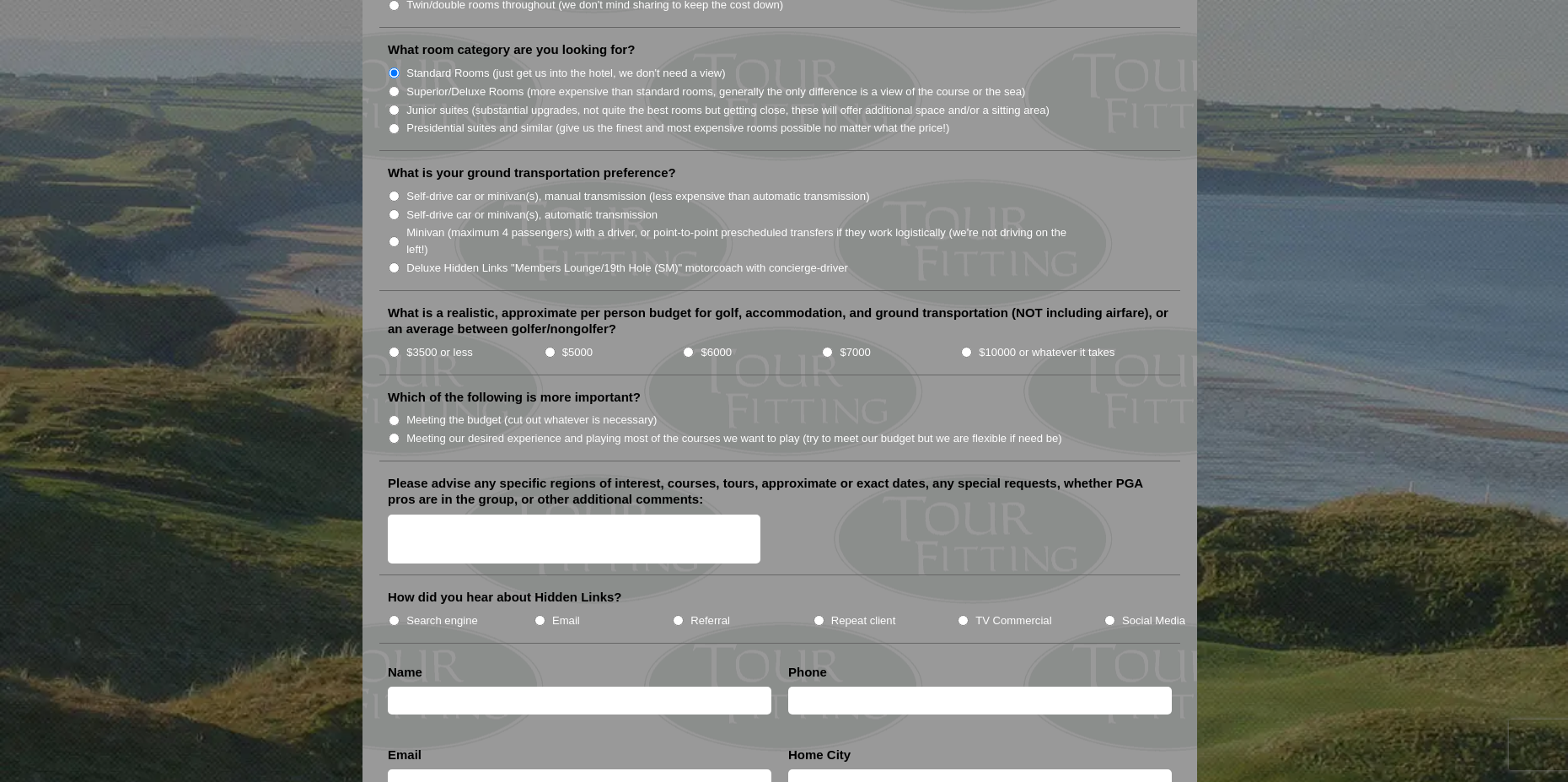
click at [440, 207] on label "Self-drive car or minivan(s), automatic transmission" at bounding box center [531, 214] width 251 height 17
click at [399, 210] on input "Self-drive car or minivan(s), automatic transmission" at bounding box center [393, 214] width 11 height 11
radio input "true"
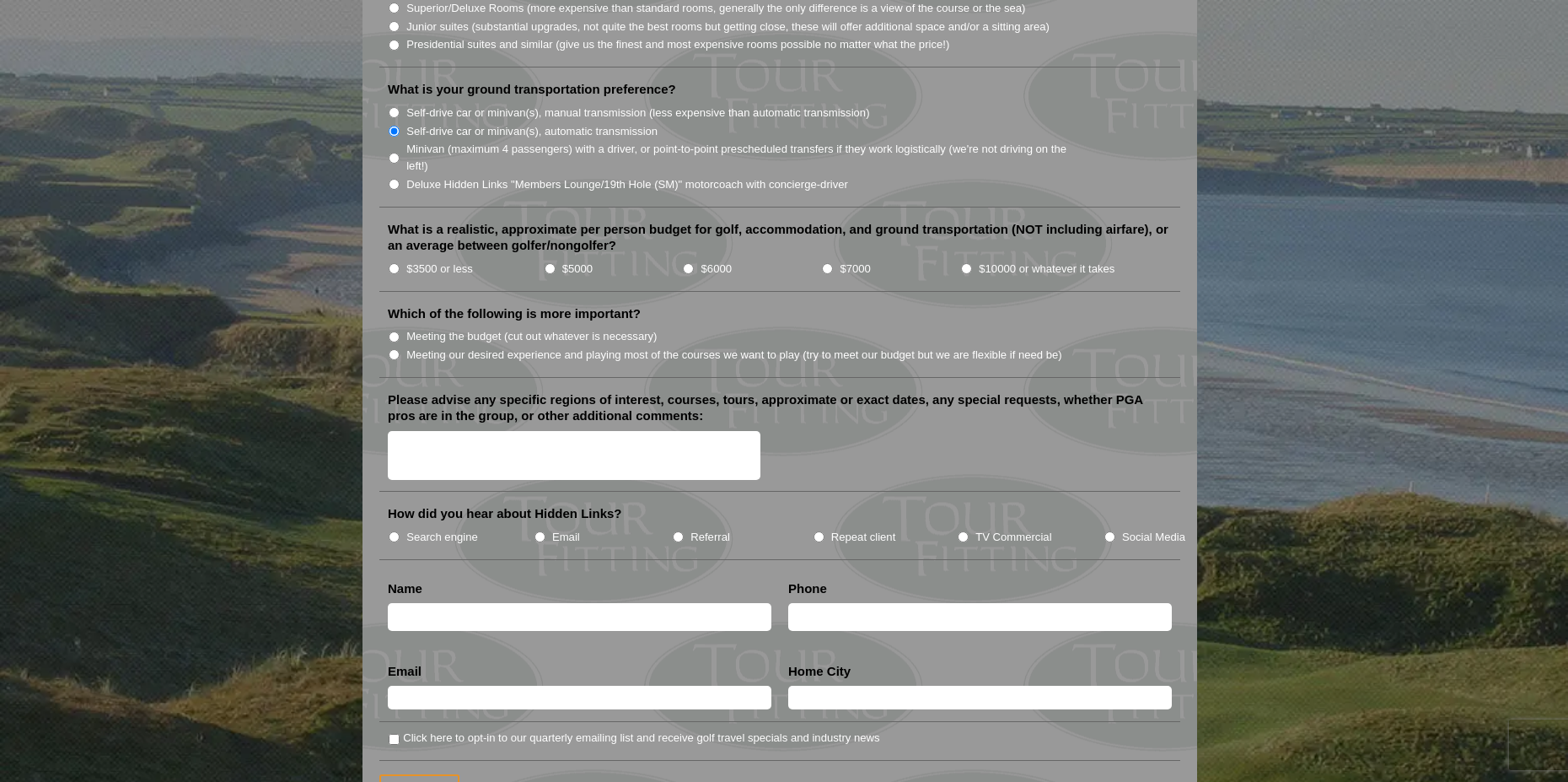
scroll to position [1771, 0]
click at [825, 258] on li "$7000" at bounding box center [890, 267] width 139 height 19
click at [826, 263] on input "$7000" at bounding box center [827, 268] width 11 height 11
radio input "true"
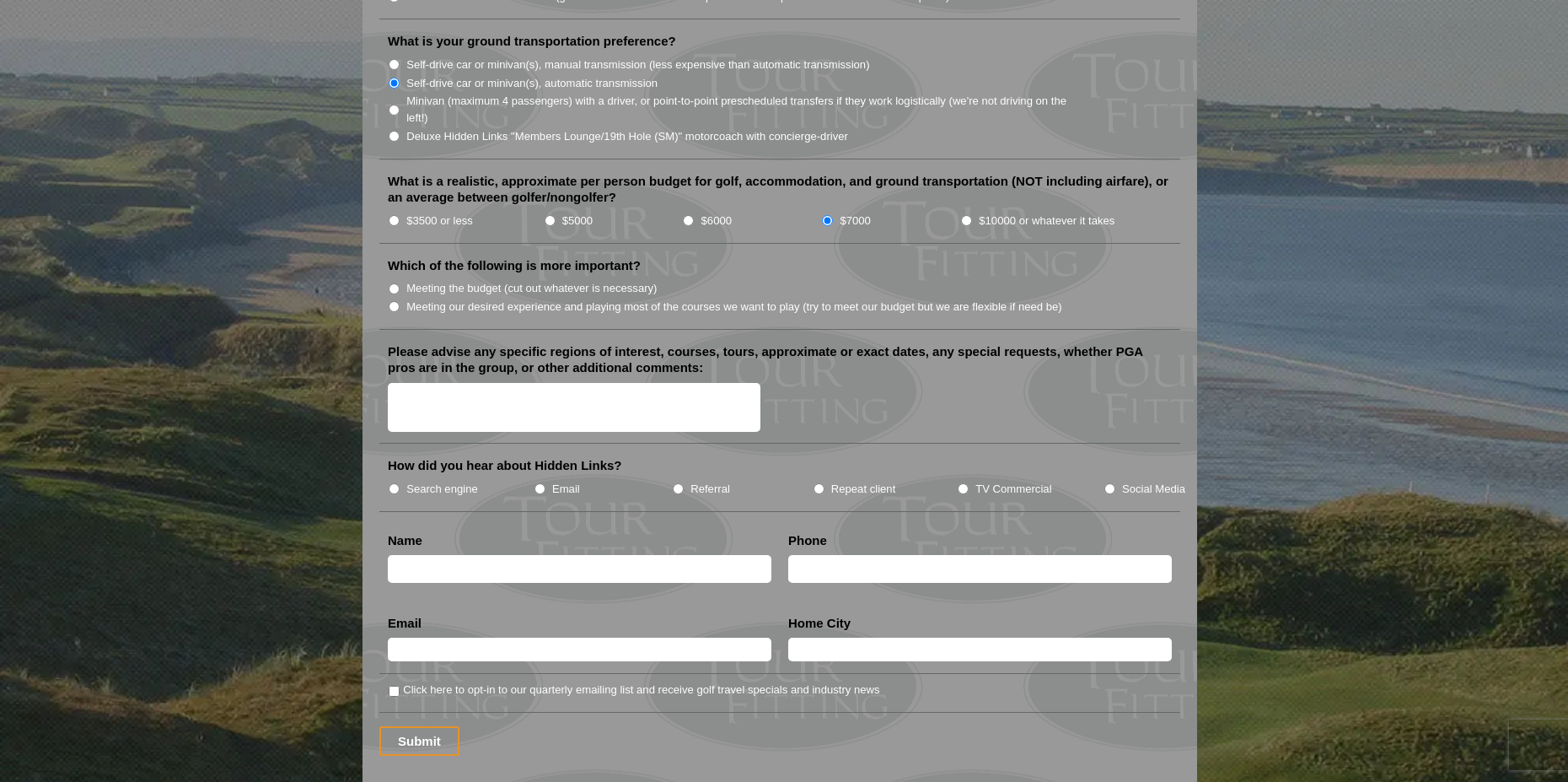
scroll to position [1855, 0]
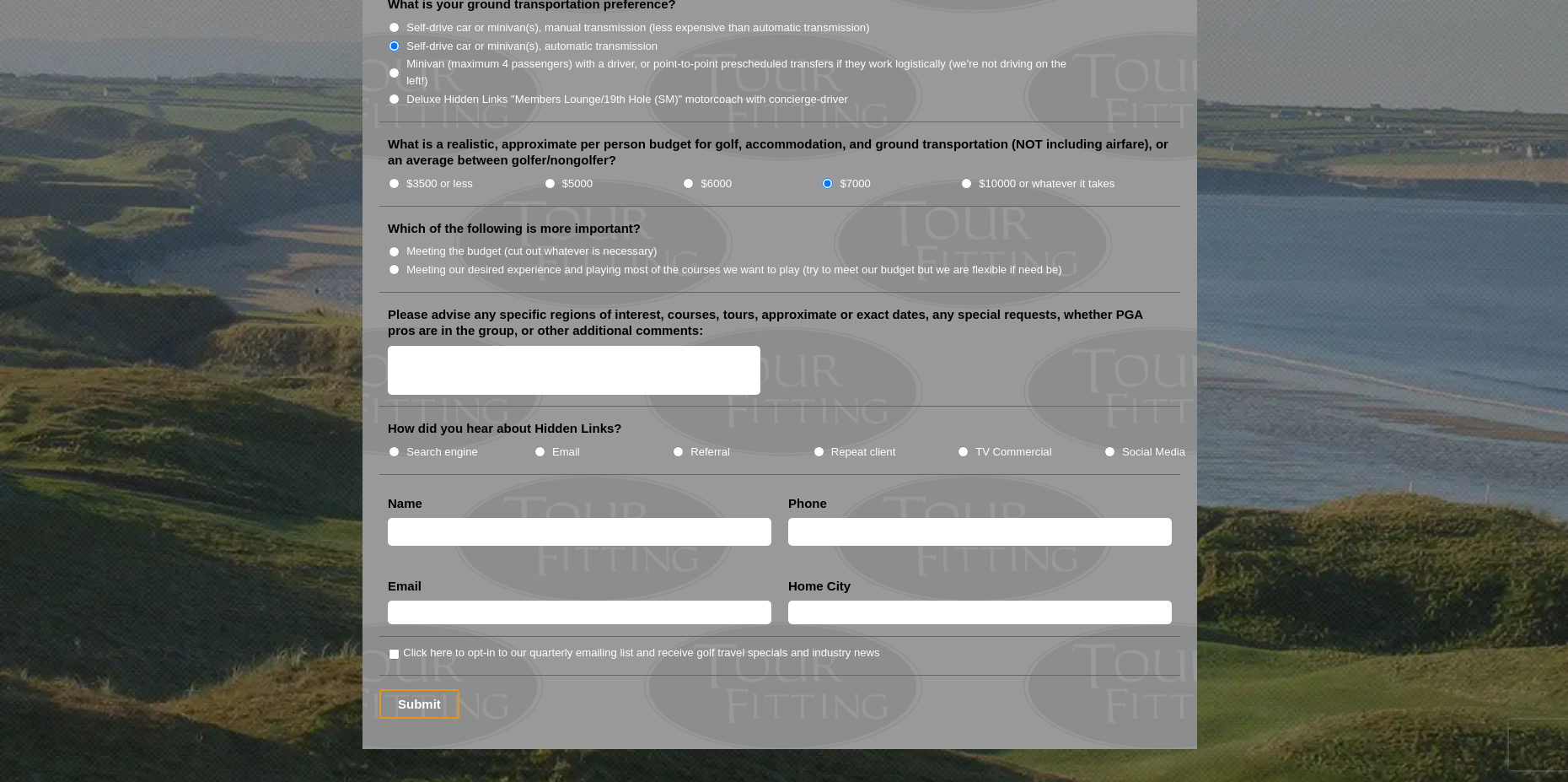
click at [600, 262] on label "Meeting our desired experience and playing most of the courses we want to play …" at bounding box center [734, 270] width 656 height 17
click at [399, 264] on input "Meeting our desired experience and playing most of the courses we want to play …" at bounding box center [393, 269] width 11 height 11
radio input "true"
click at [543, 345] on textarea "Please advise any specific regions of interest, courses, tours, approximate or …" at bounding box center [573, 370] width 373 height 50
click at [463, 444] on label "Search engine" at bounding box center [442, 451] width 72 height 17
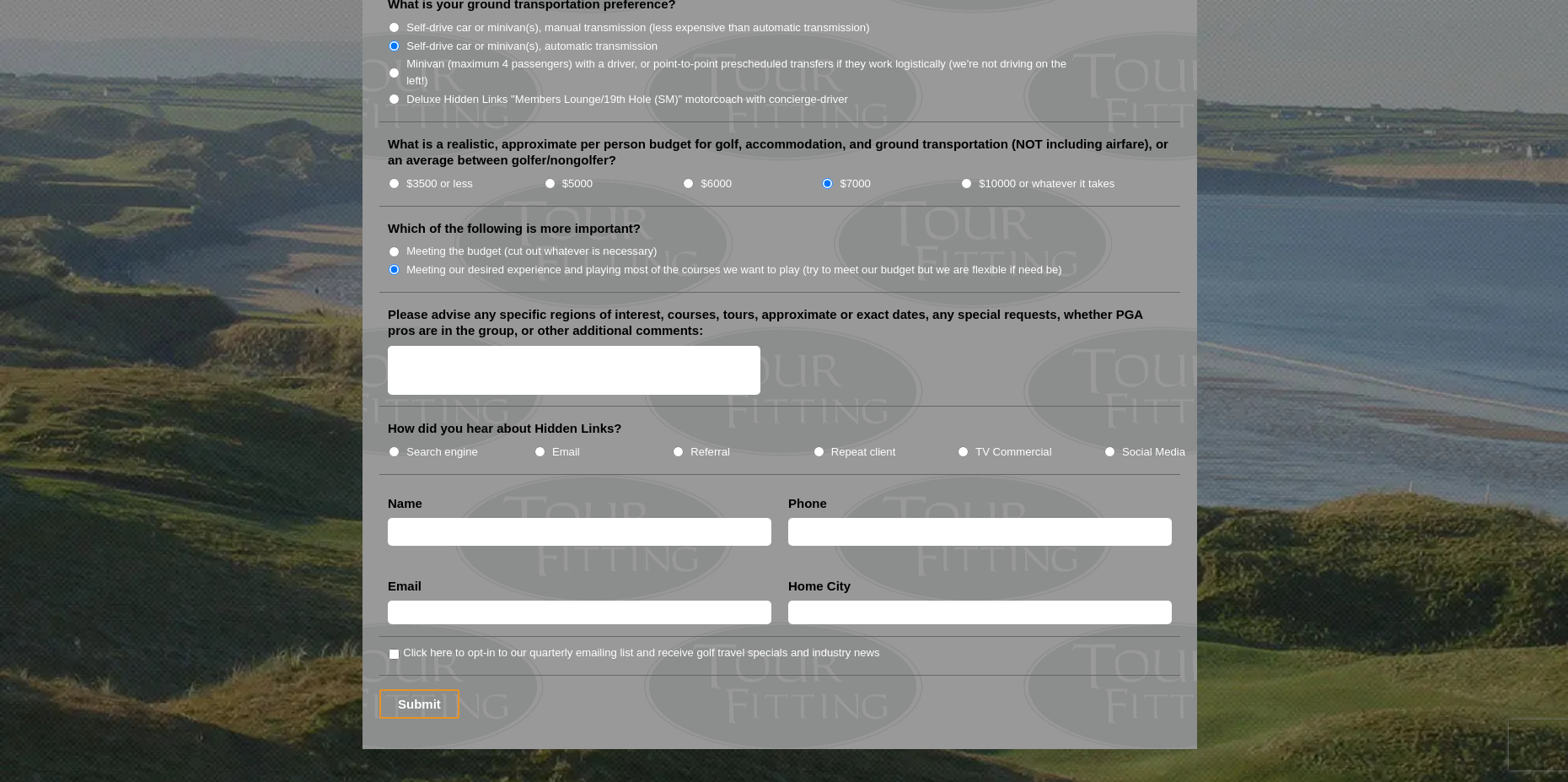
click at [399, 446] on input "Search engine" at bounding box center [393, 451] width 11 height 11
radio input "true"
click at [472, 345] on textarea "Please advise any specific regions of interest, courses, tours, approximate or …" at bounding box center [573, 370] width 373 height 50
type textarea "we are looking at booking / going in [DATE] which I know is really far out but …"
click at [516, 517] on input "text" at bounding box center [579, 531] width 384 height 28
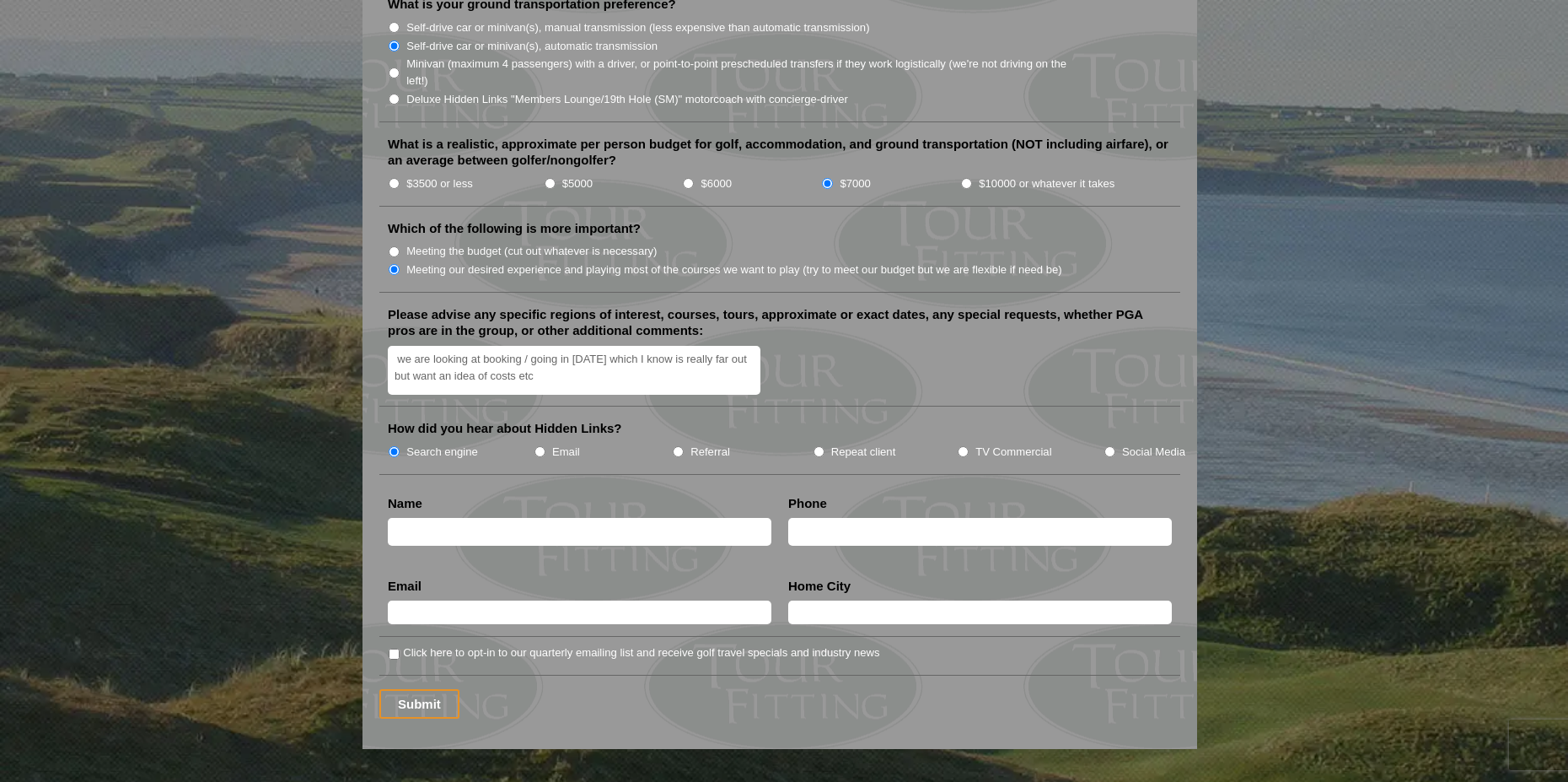
type input "[PERSON_NAME]"
type input "0400484683"
type input "[EMAIL_ADDRESS][DOMAIN_NAME]"
type input "[GEOGRAPHIC_DATA]"
drag, startPoint x: 565, startPoint y: 583, endPoint x: 151, endPoint y: 560, distance: 414.6
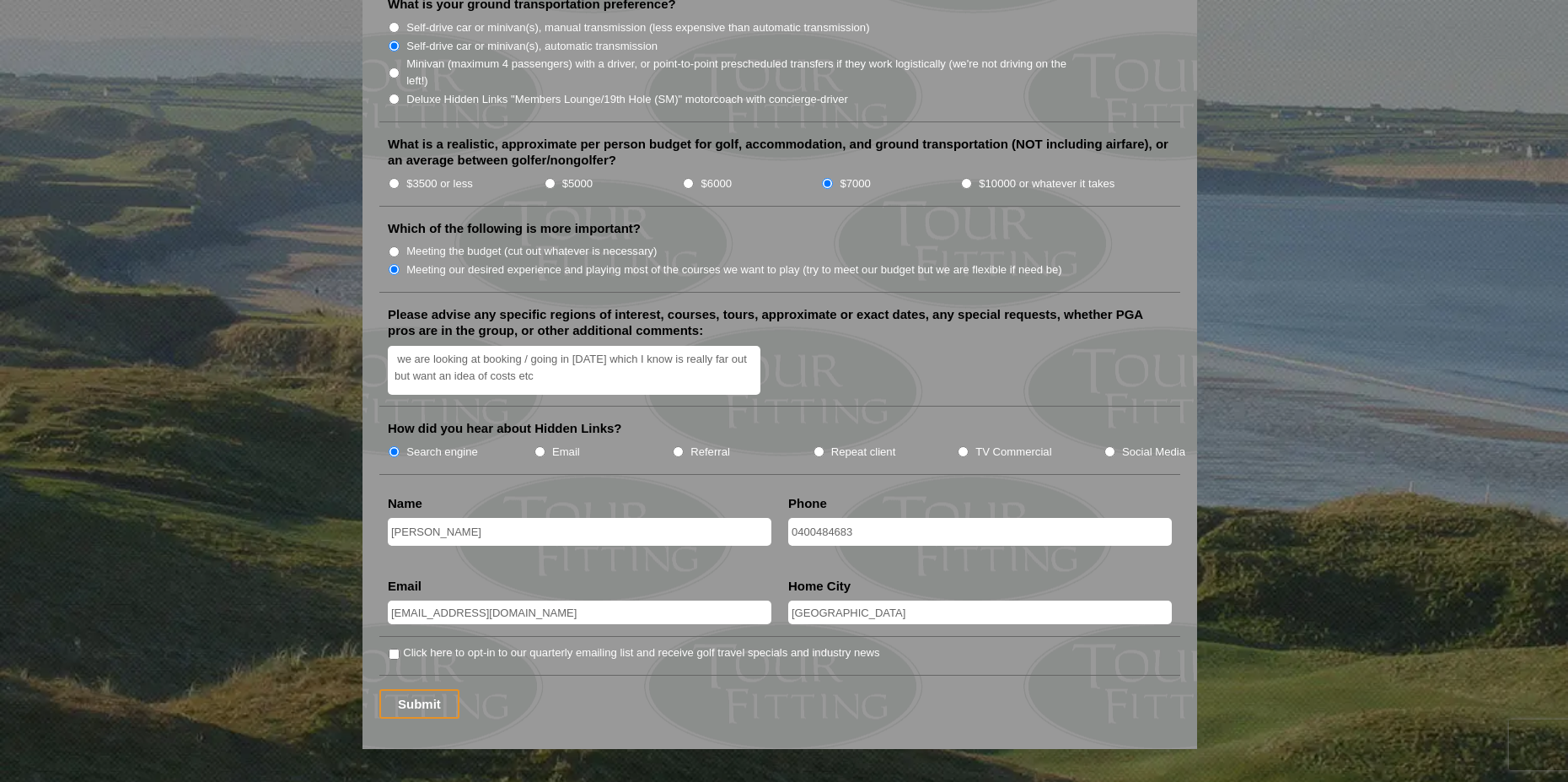
type input "[EMAIL_ADDRESS][DOMAIN_NAME]"
click at [571, 352] on textarea "we are looking at booking / going in [DATE] which I know is really far out but …" at bounding box center [573, 370] width 373 height 50
click at [397, 345] on textarea "we are looking at booking / going in [DATE] which I know is really far out but …" at bounding box center [573, 370] width 373 height 50
click at [545, 358] on textarea "we are looking at booking / going in [DATE] which I know is really far out but …" at bounding box center [573, 370] width 373 height 50
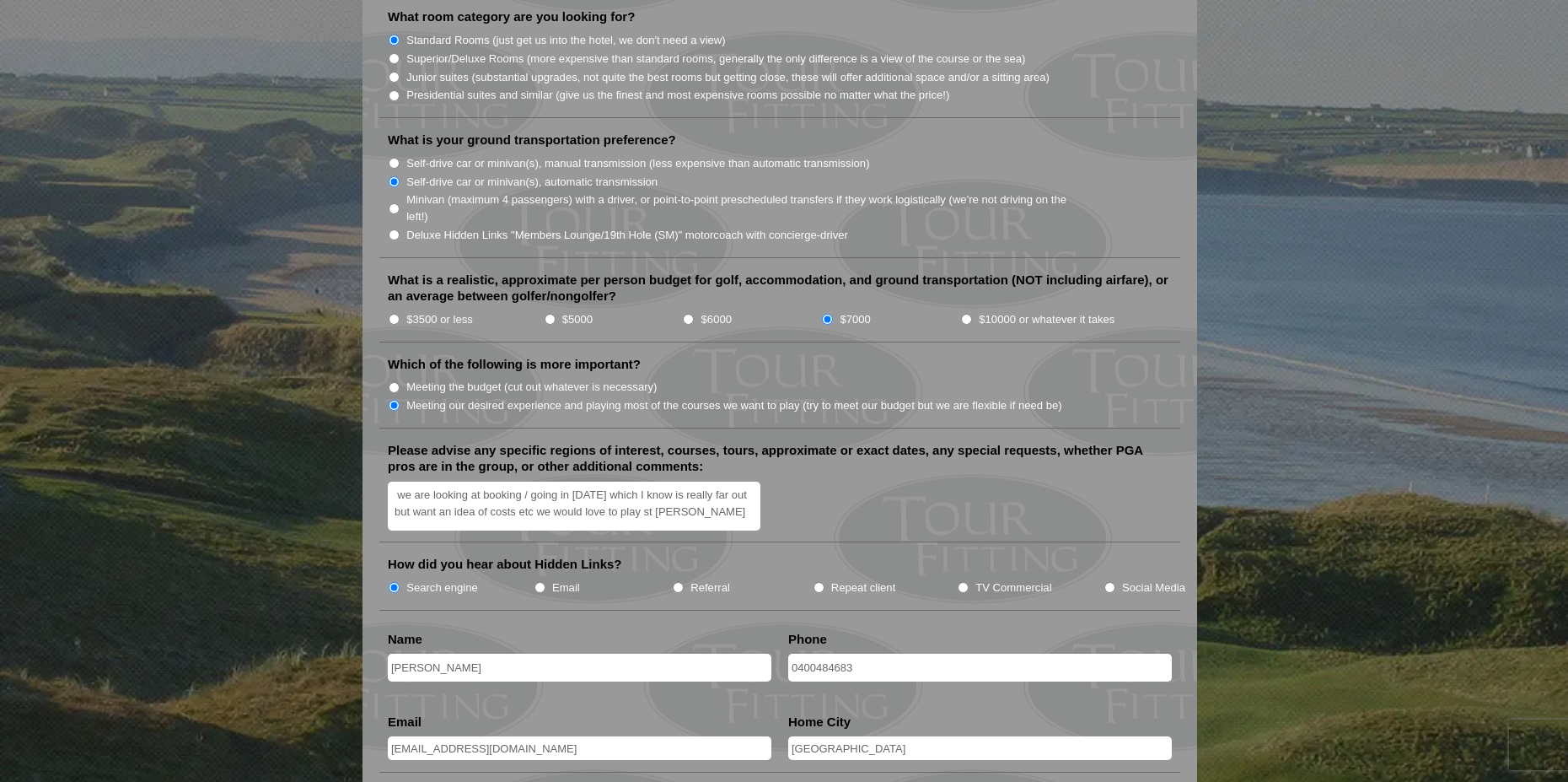
scroll to position [1687, 0]
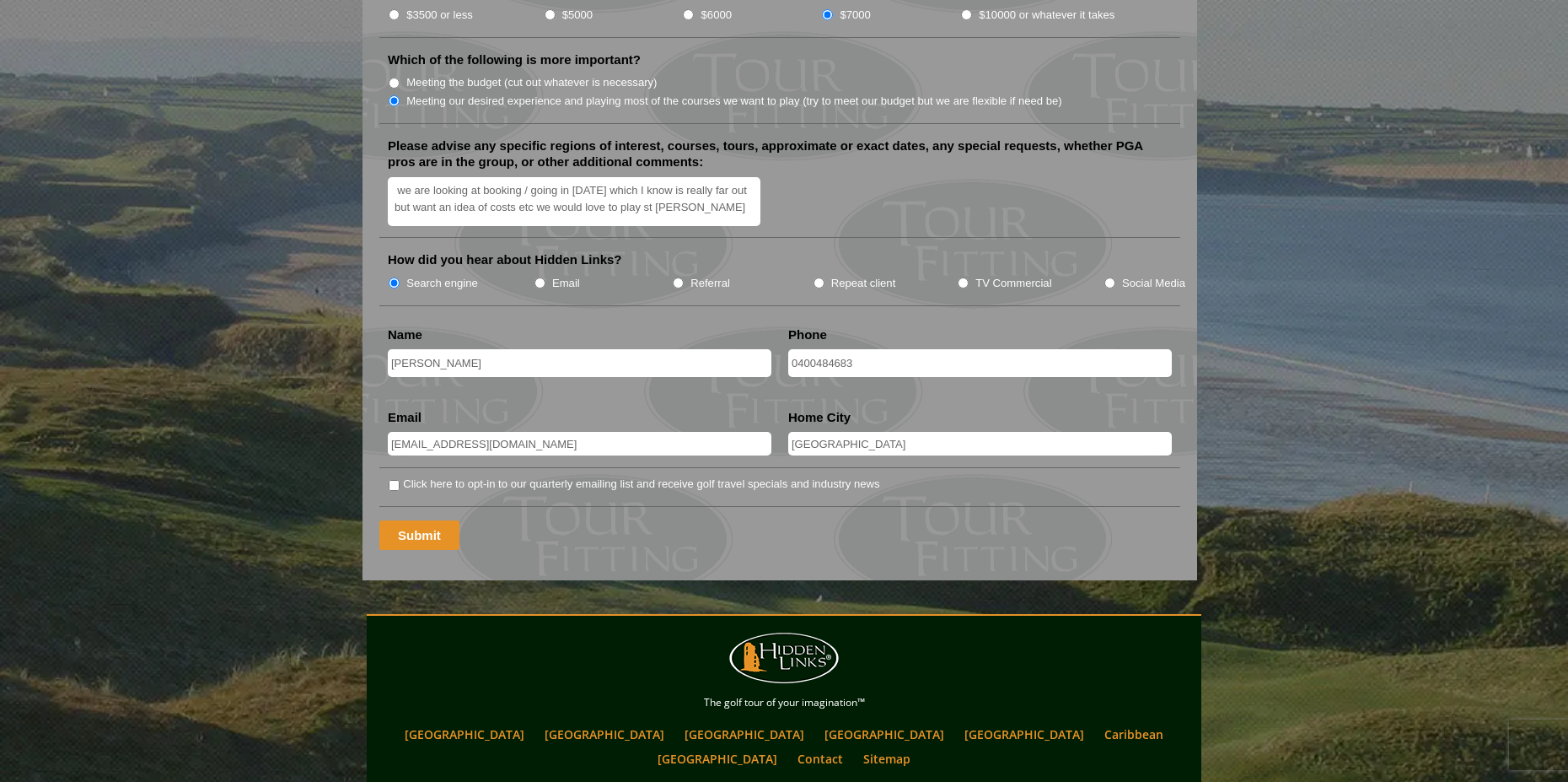
type textarea "we are looking at booking / going in [DATE] which I know is really far out but …"
click at [410, 520] on input "Submit" at bounding box center [419, 535] width 80 height 30
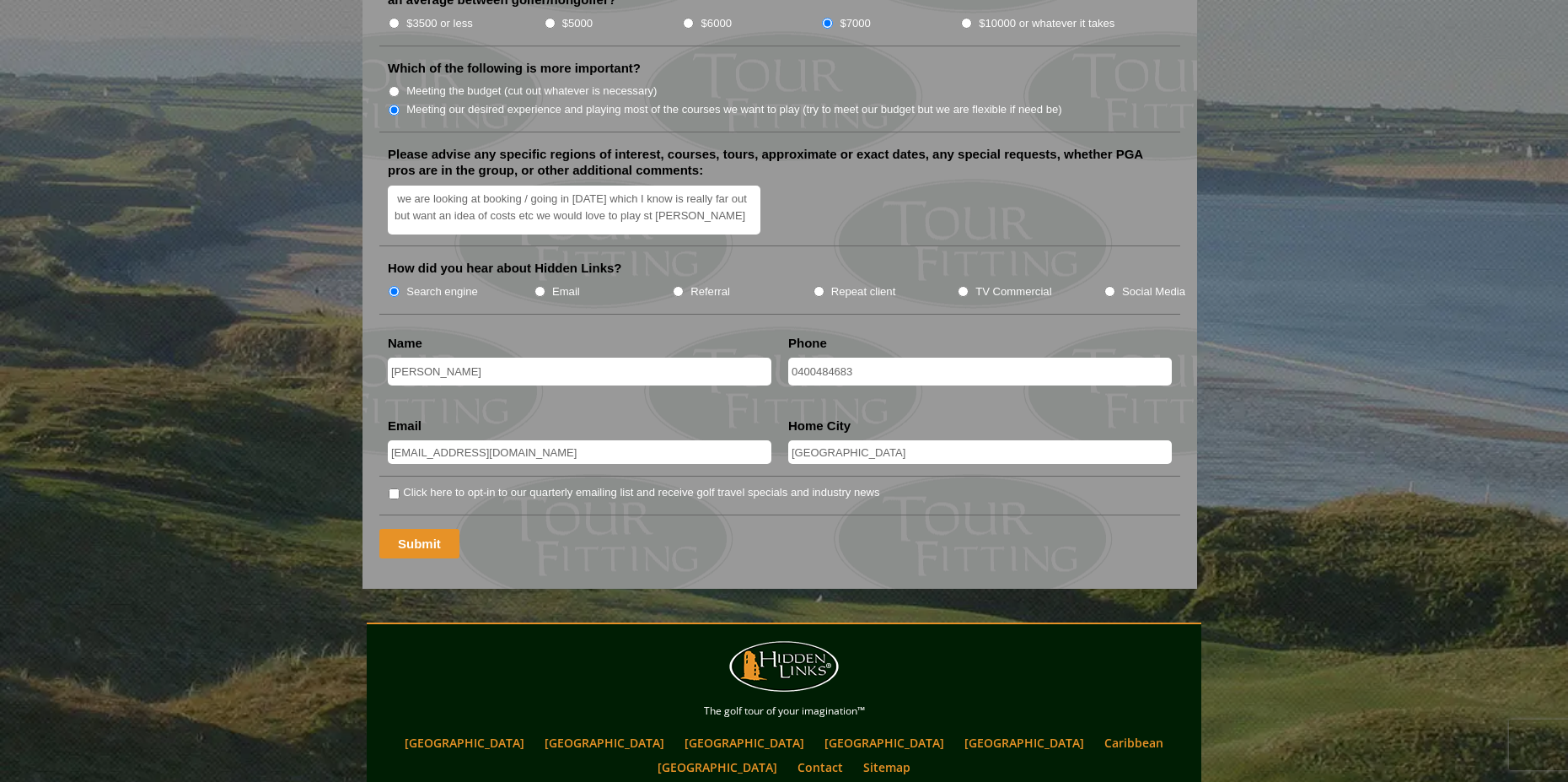
scroll to position [1092, 0]
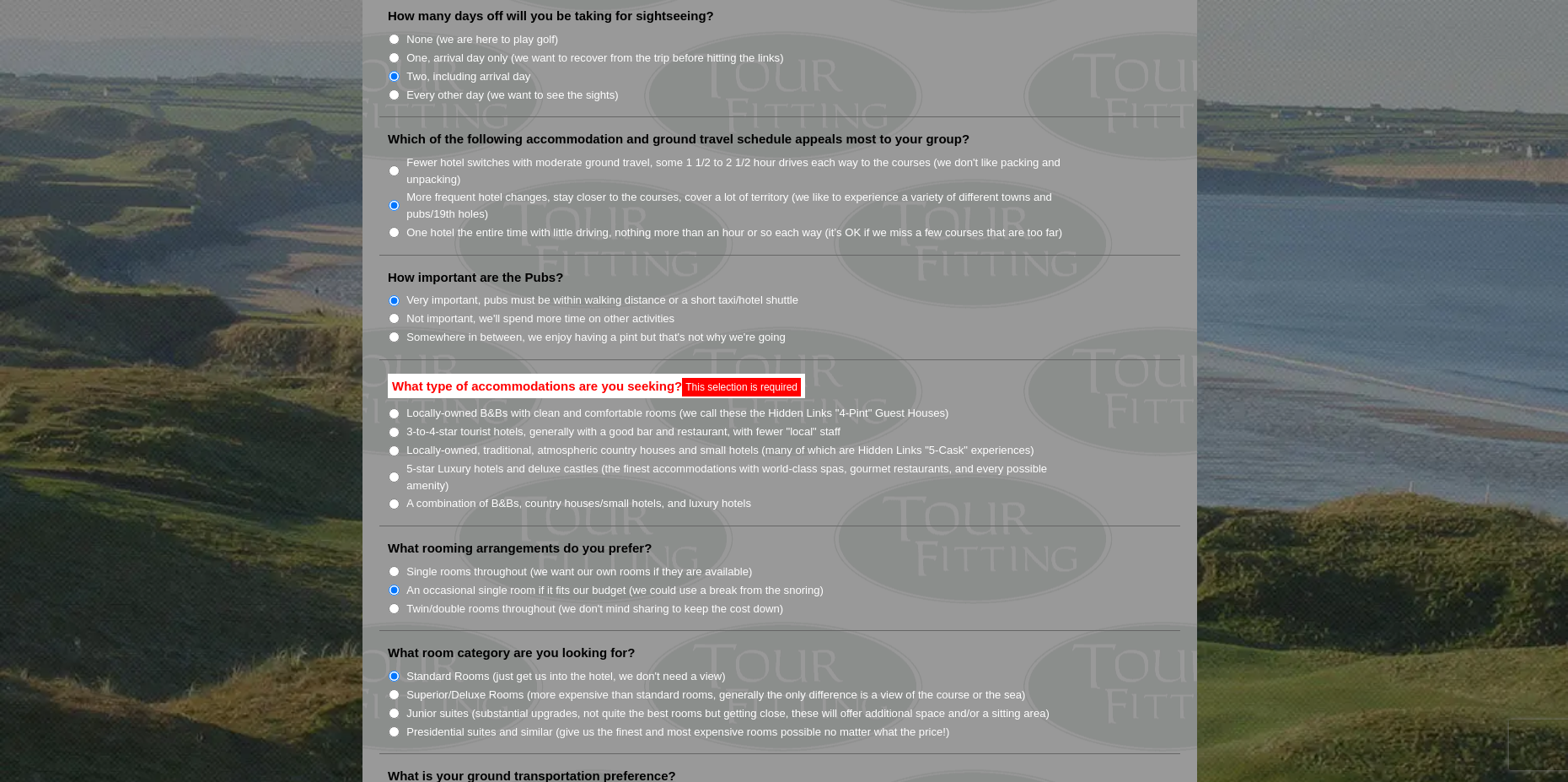
click at [398, 499] on input "A combination of B&Bs, country houses/small hotels, and luxury hotels" at bounding box center [393, 504] width 11 height 11
radio input "true"
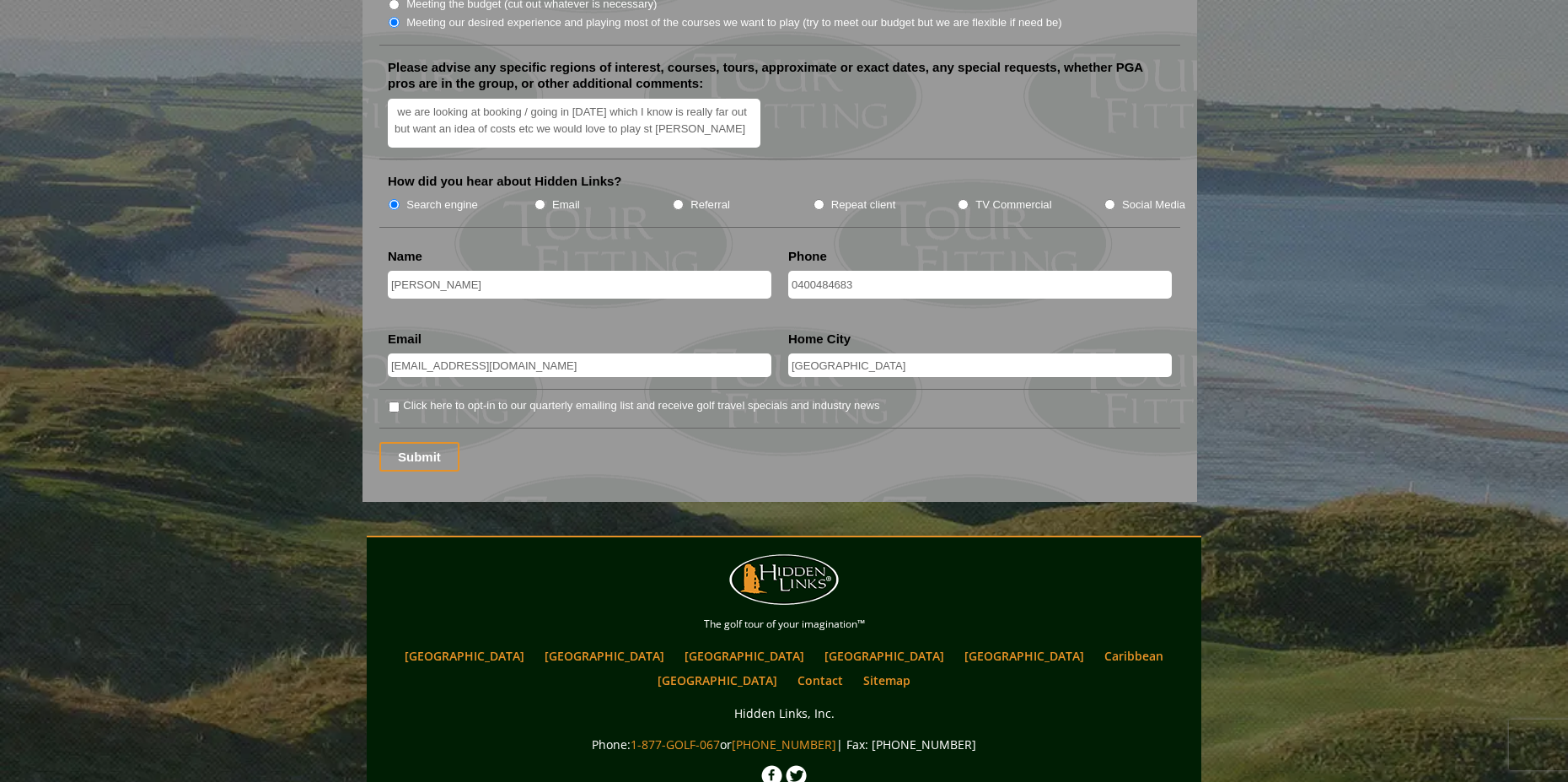
scroll to position [2104, 0]
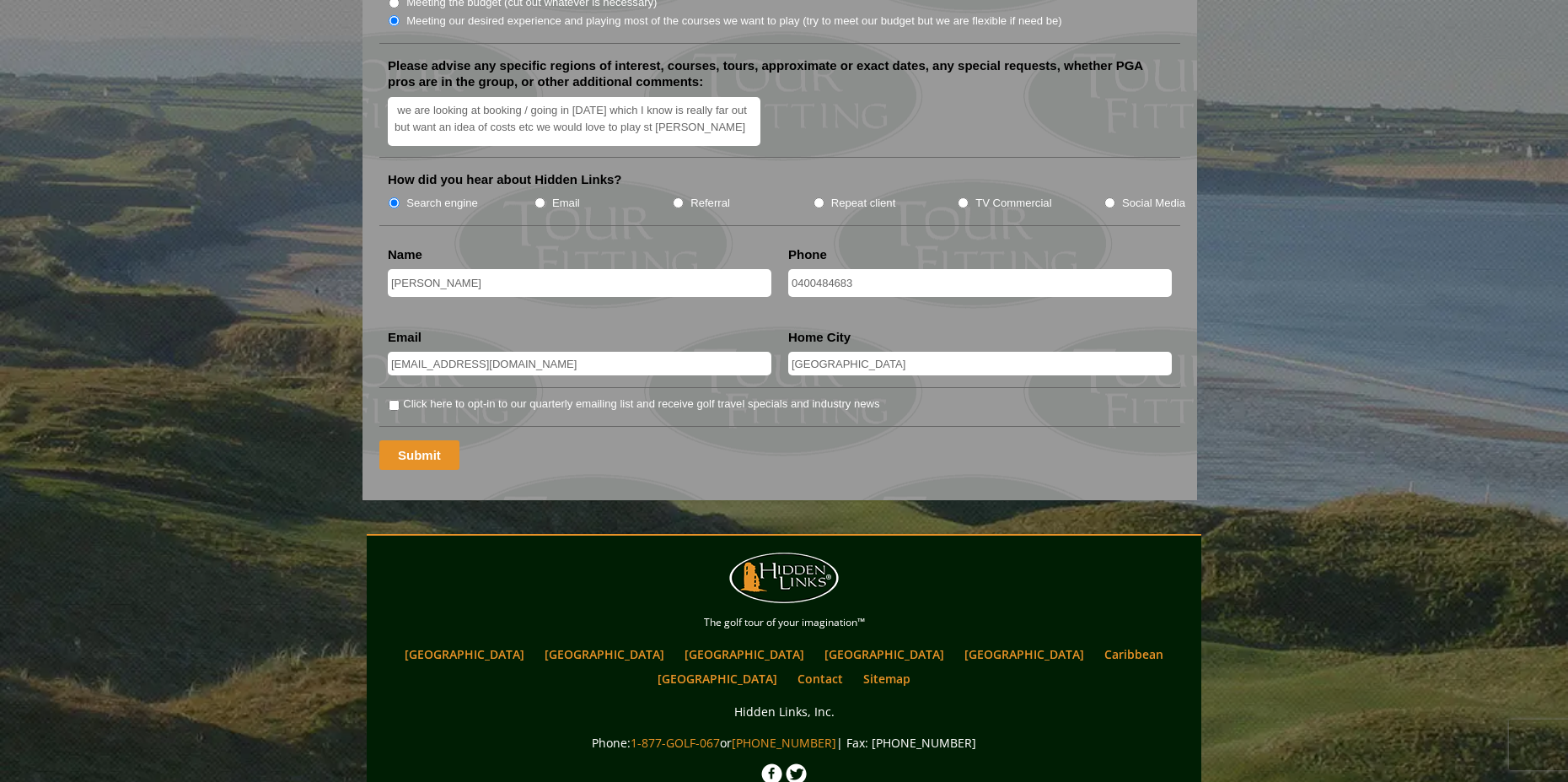
click at [430, 440] on input "Submit" at bounding box center [419, 454] width 80 height 30
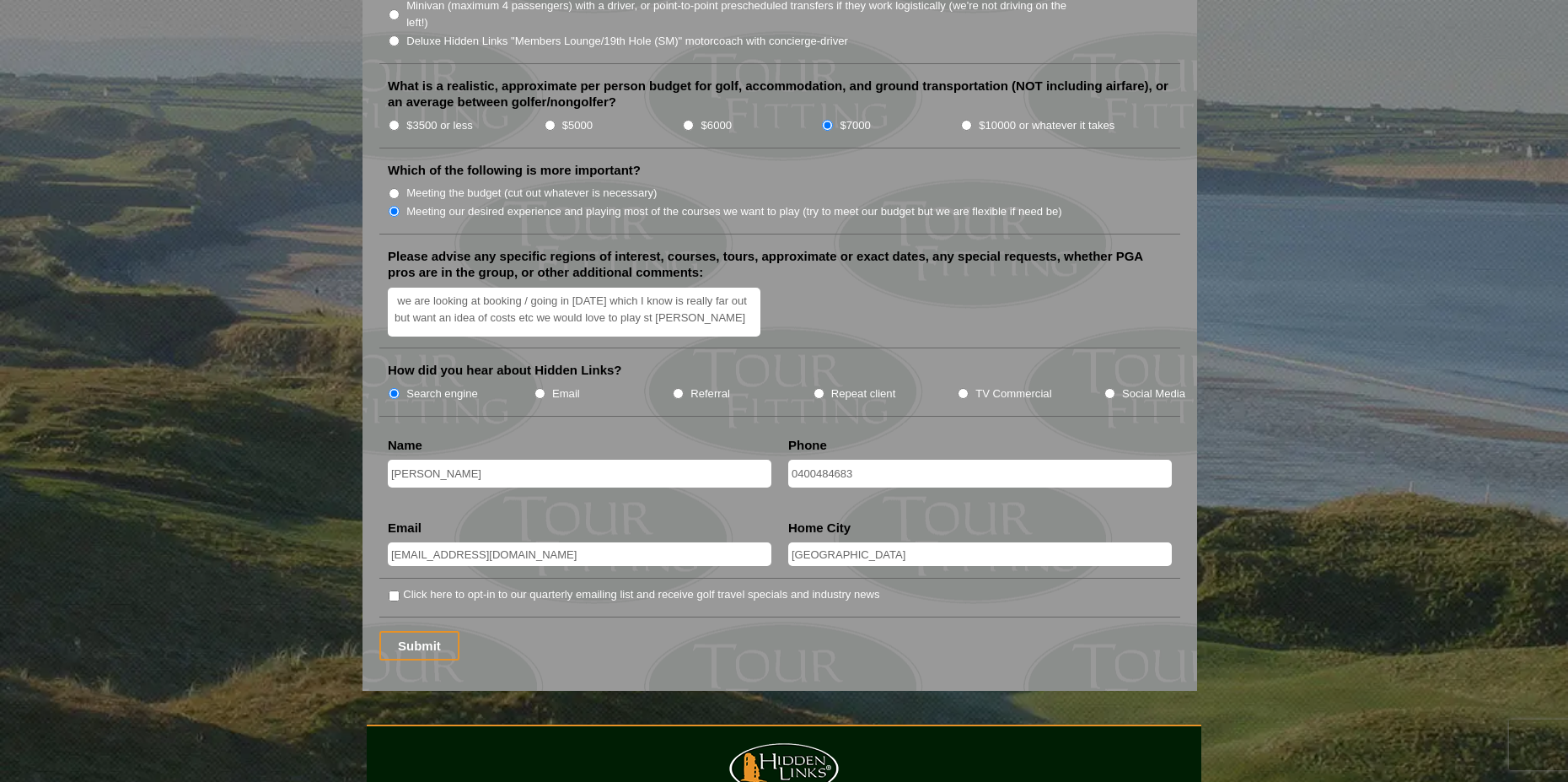
scroll to position [1940, 0]
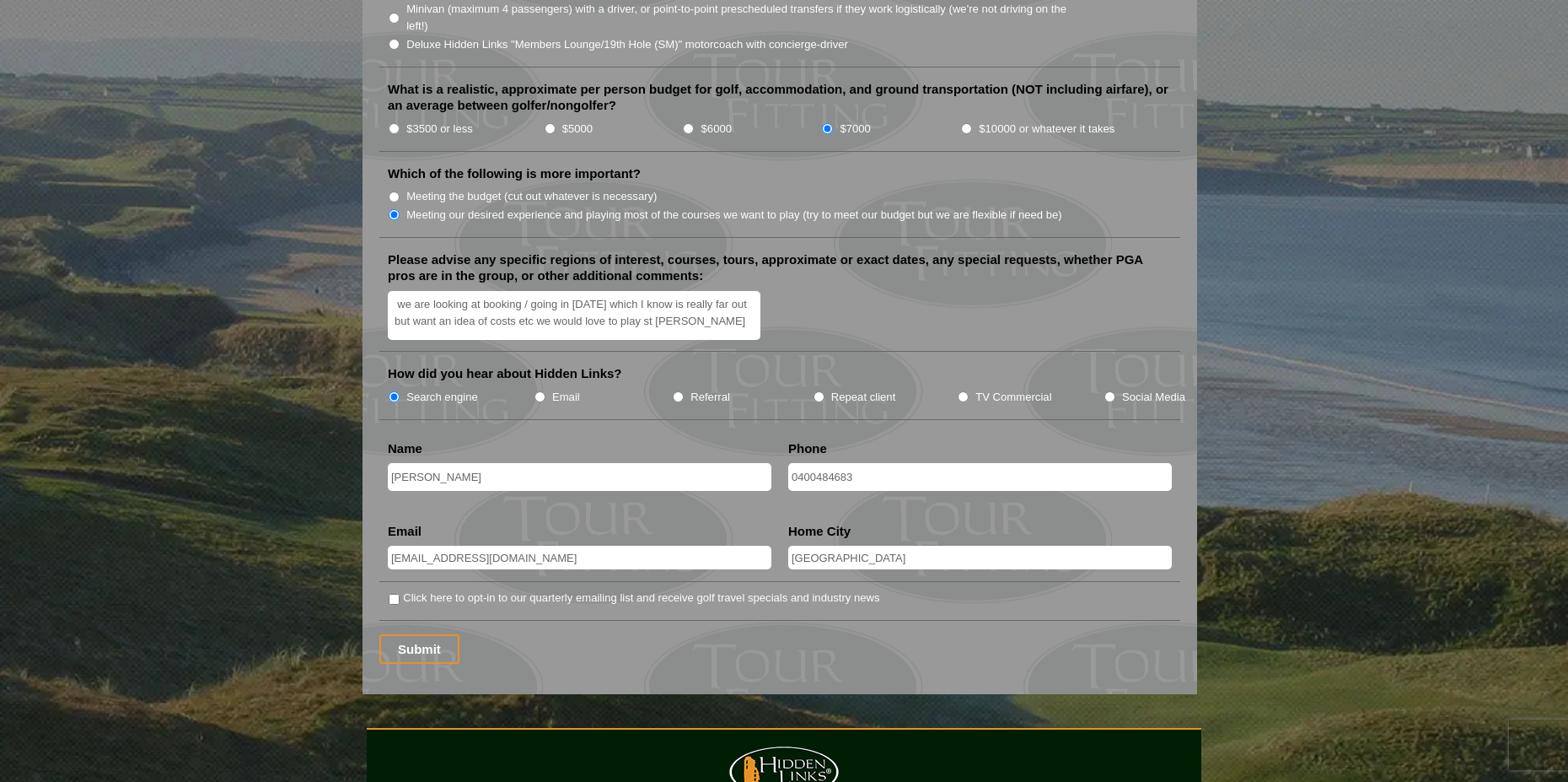
click at [391, 594] on input "Click here to opt-in to our quarterly emailing list and receive golf travel spe…" at bounding box center [393, 599] width 11 height 11
click at [392, 594] on input "Click here to opt-in to our quarterly emailing list and receive golf travel spe…" at bounding box center [393, 599] width 11 height 11
checkbox input "false"
click at [405, 634] on input "Submit" at bounding box center [419, 649] width 80 height 30
